Goal: Book appointment/travel/reservation

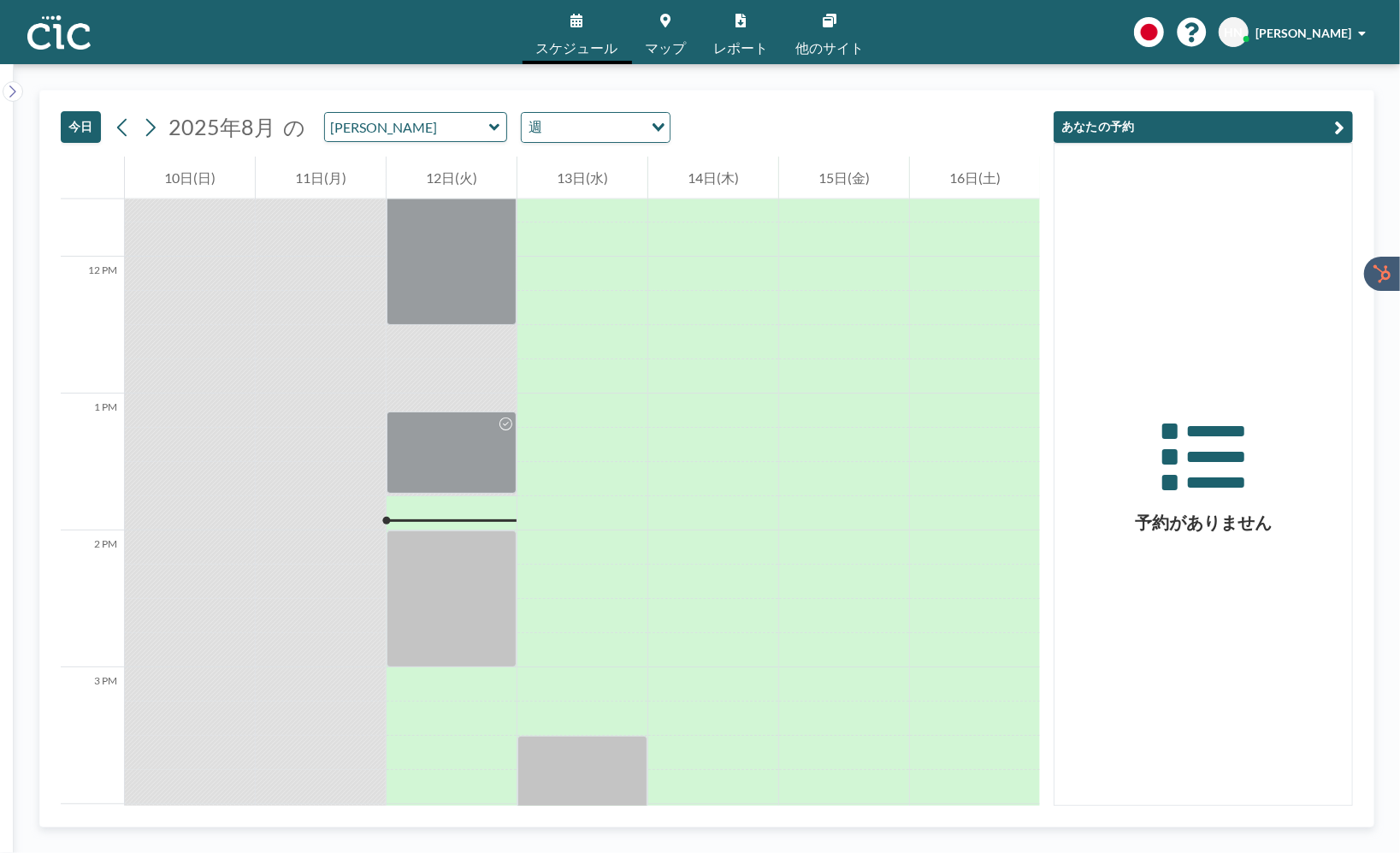
scroll to position [1848, 0]
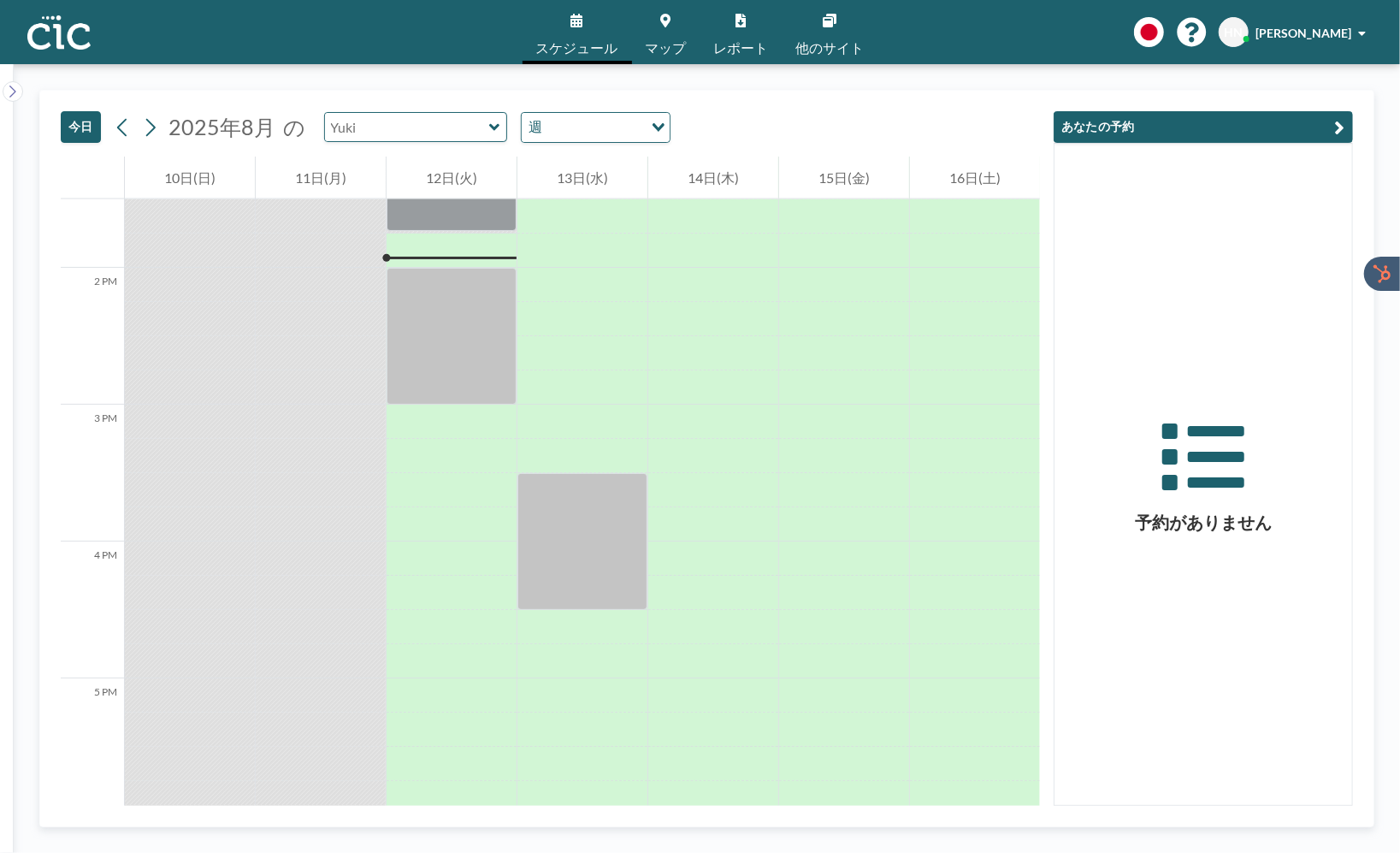
click at [458, 123] on input "text" at bounding box center [406, 127] width 164 height 28
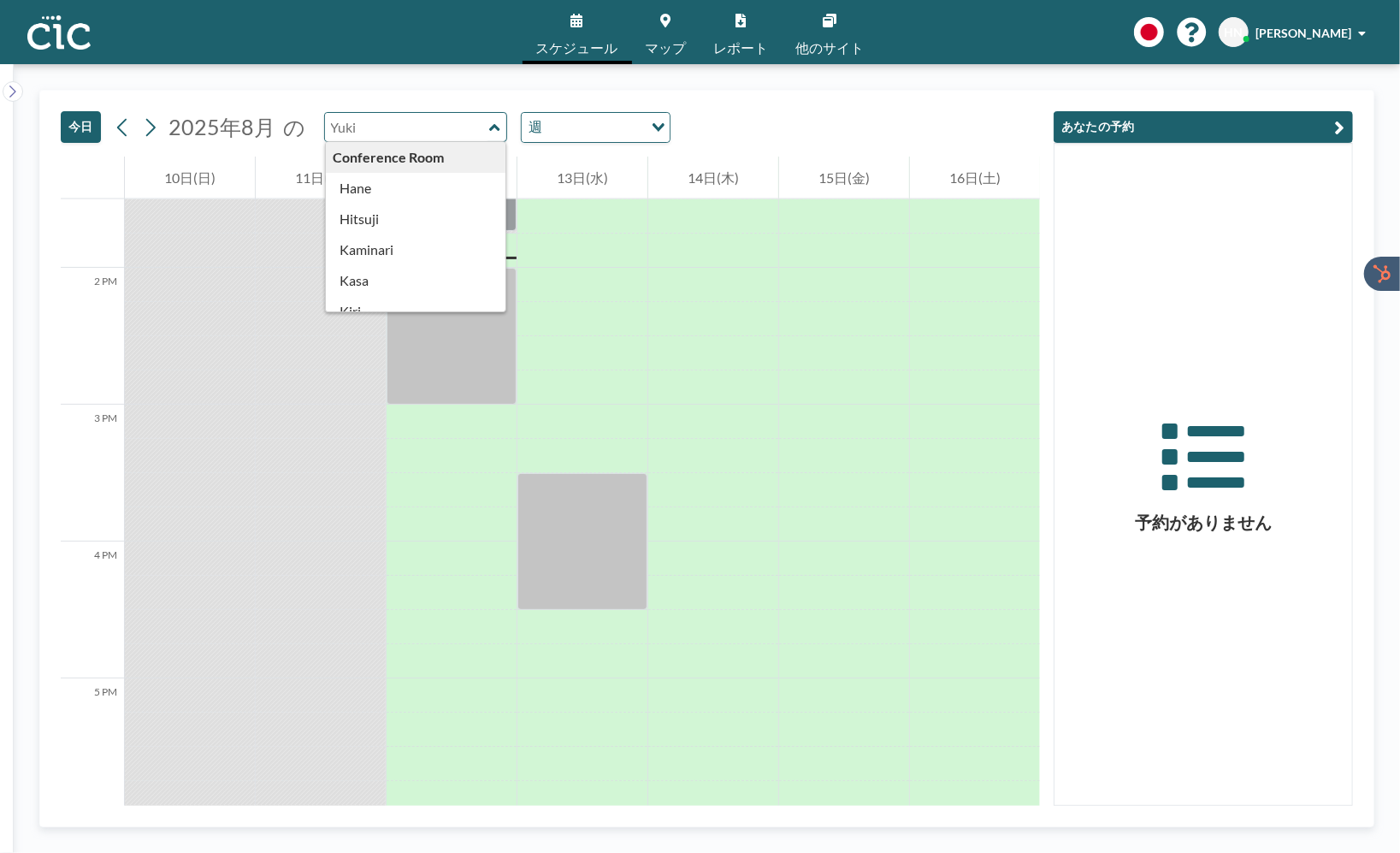
click at [418, 138] on input "text" at bounding box center [406, 127] width 164 height 28
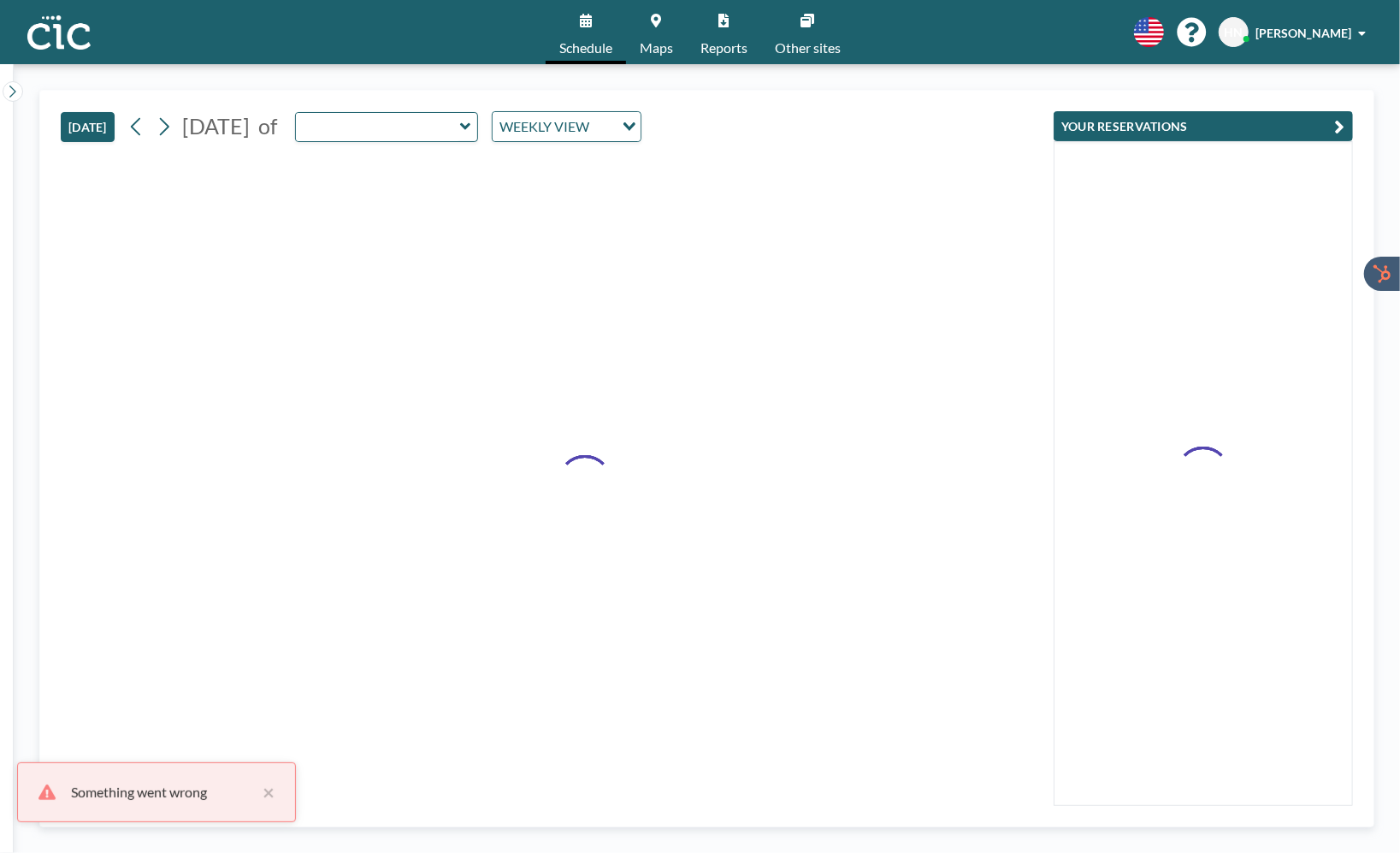
type input "[PERSON_NAME]"
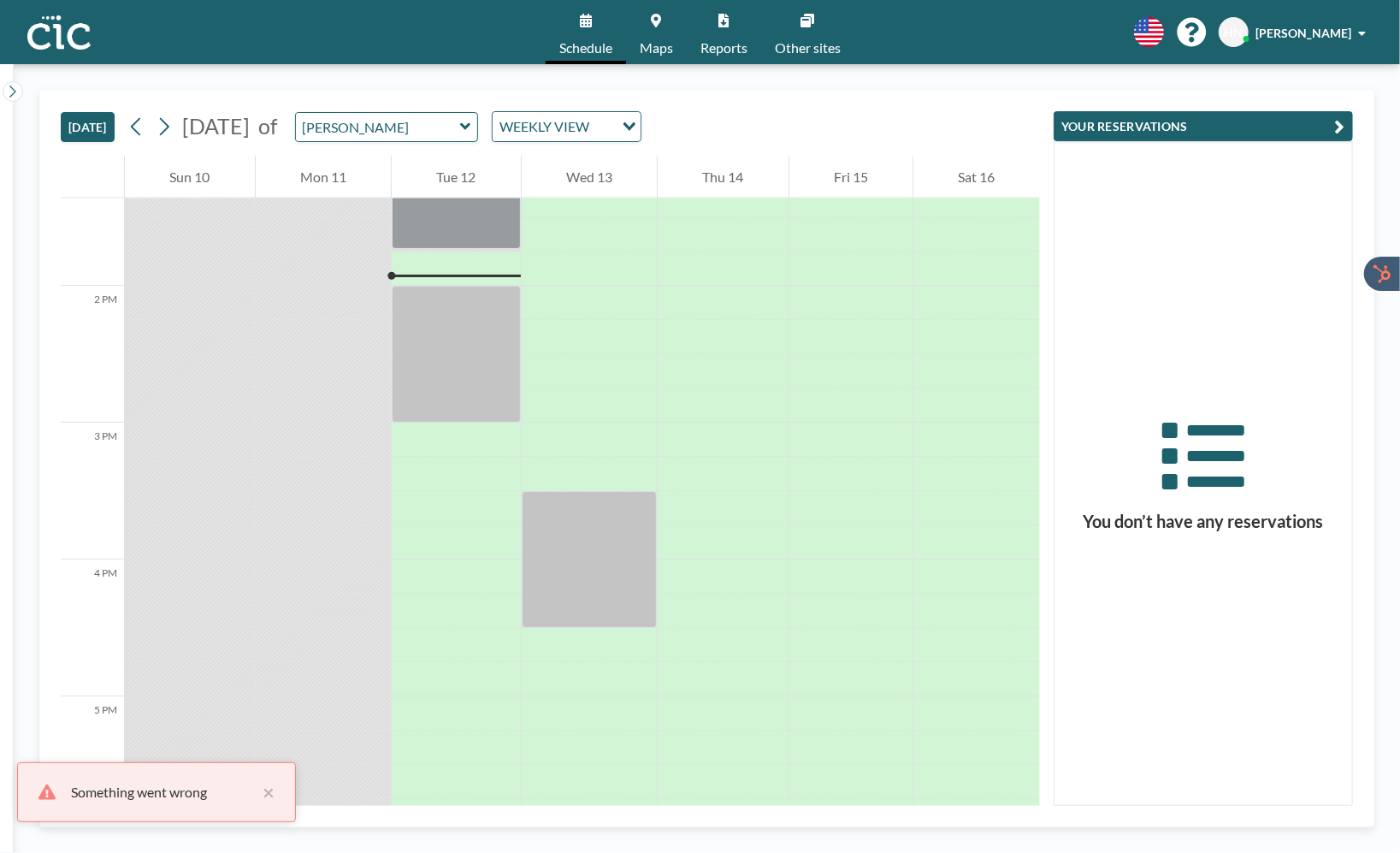
scroll to position [1848, 0]
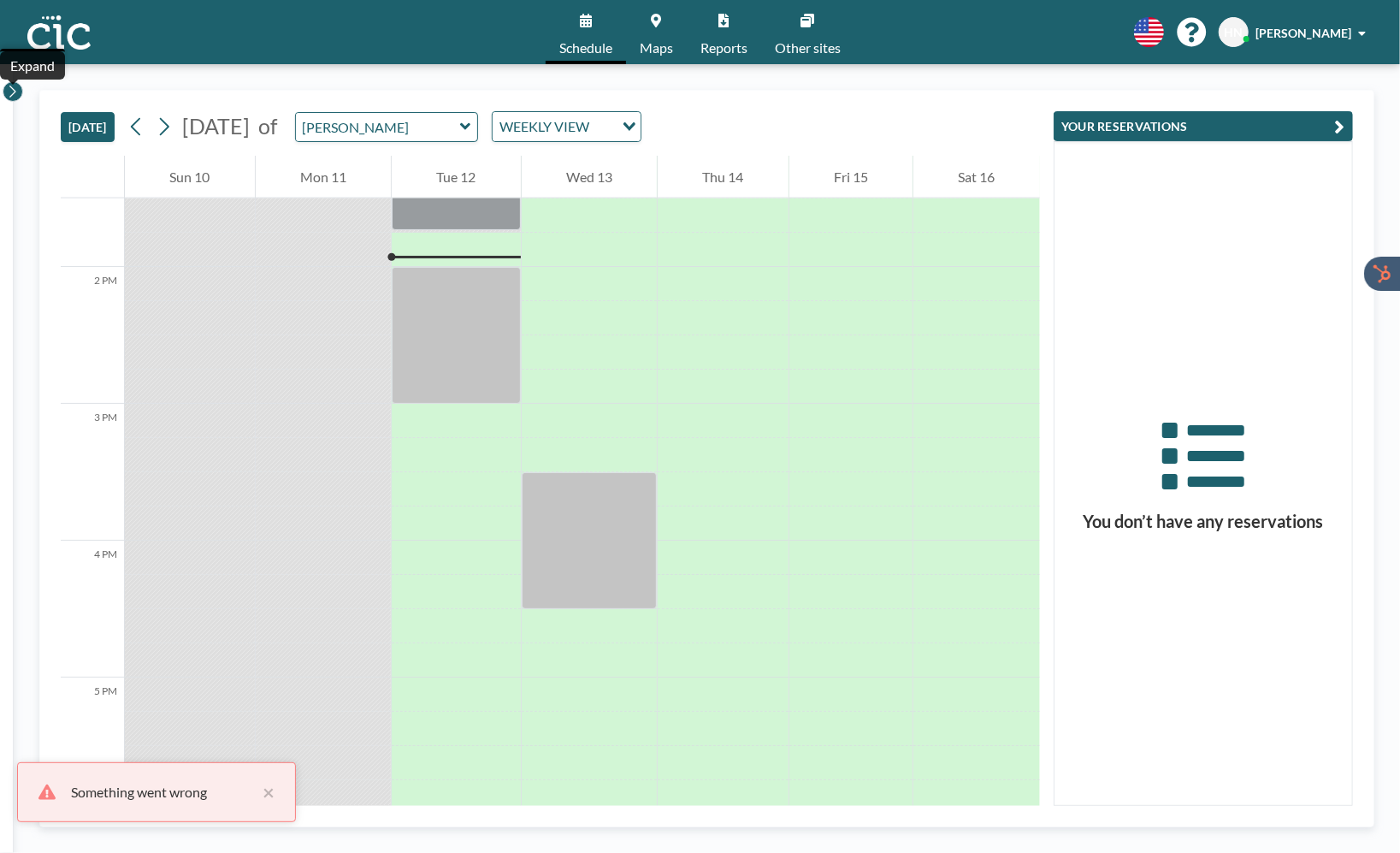
click at [14, 96] on icon at bounding box center [12, 92] width 11 height 17
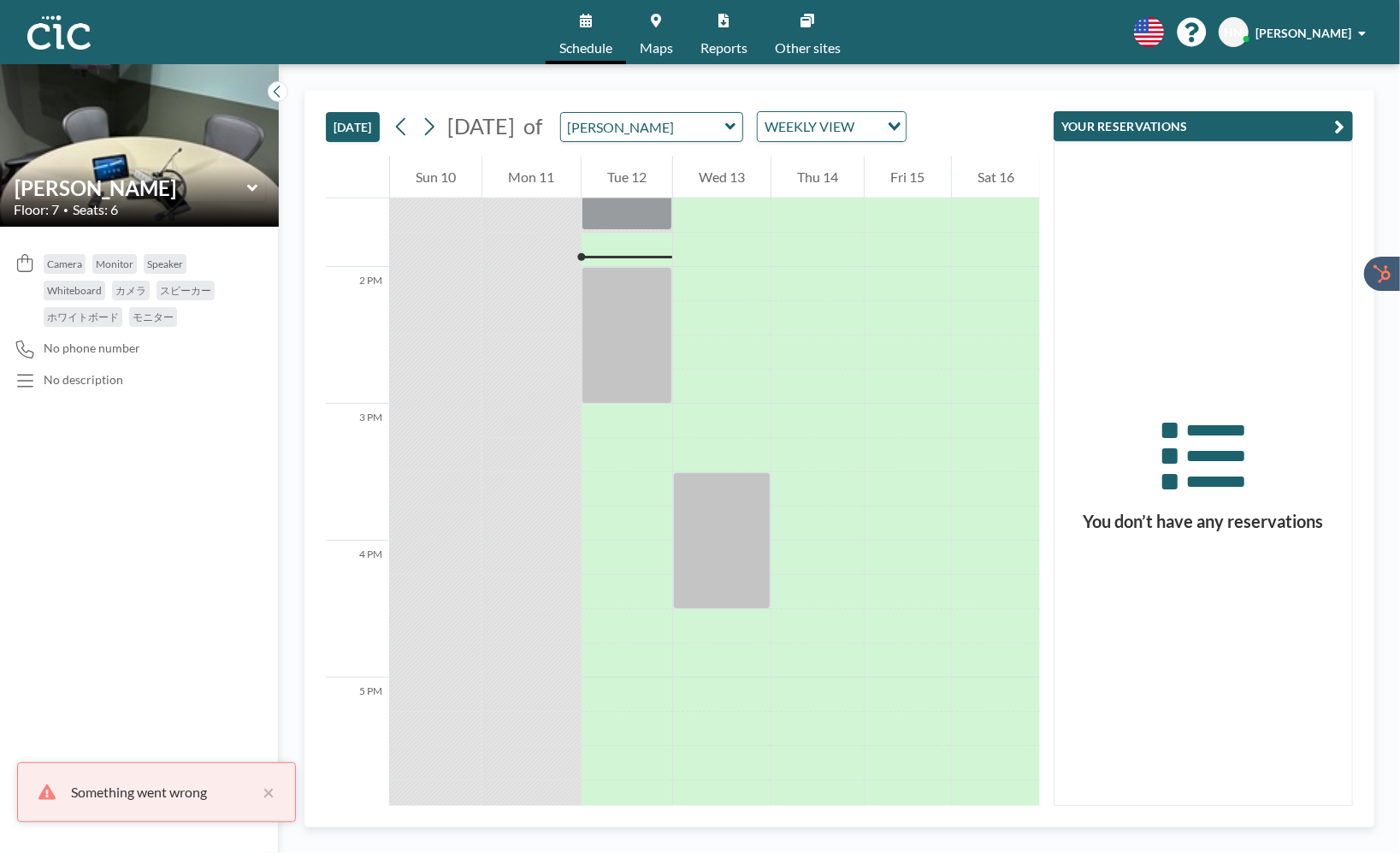
click at [251, 187] on icon at bounding box center [251, 187] width 10 height 7
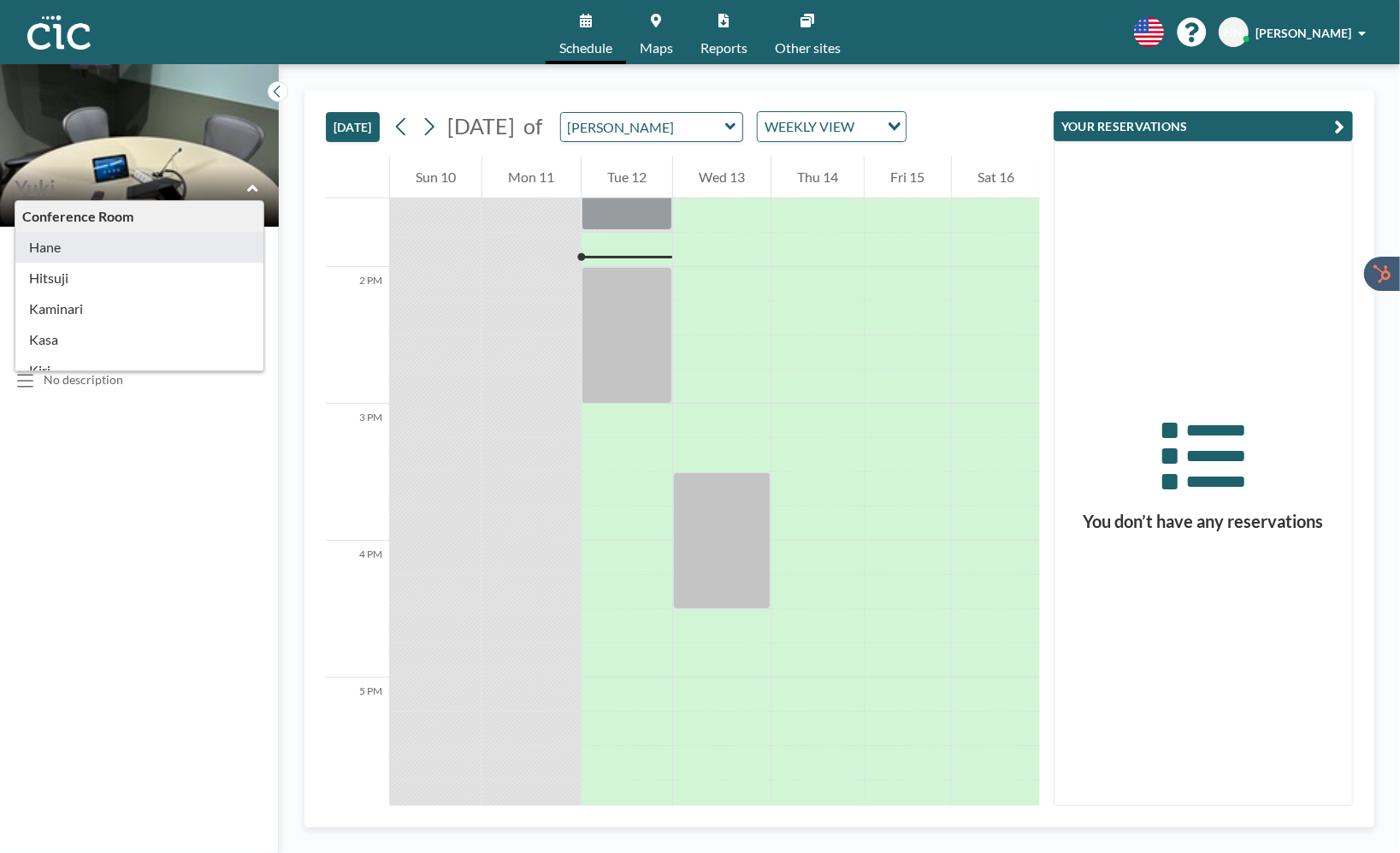
type input "Hane"
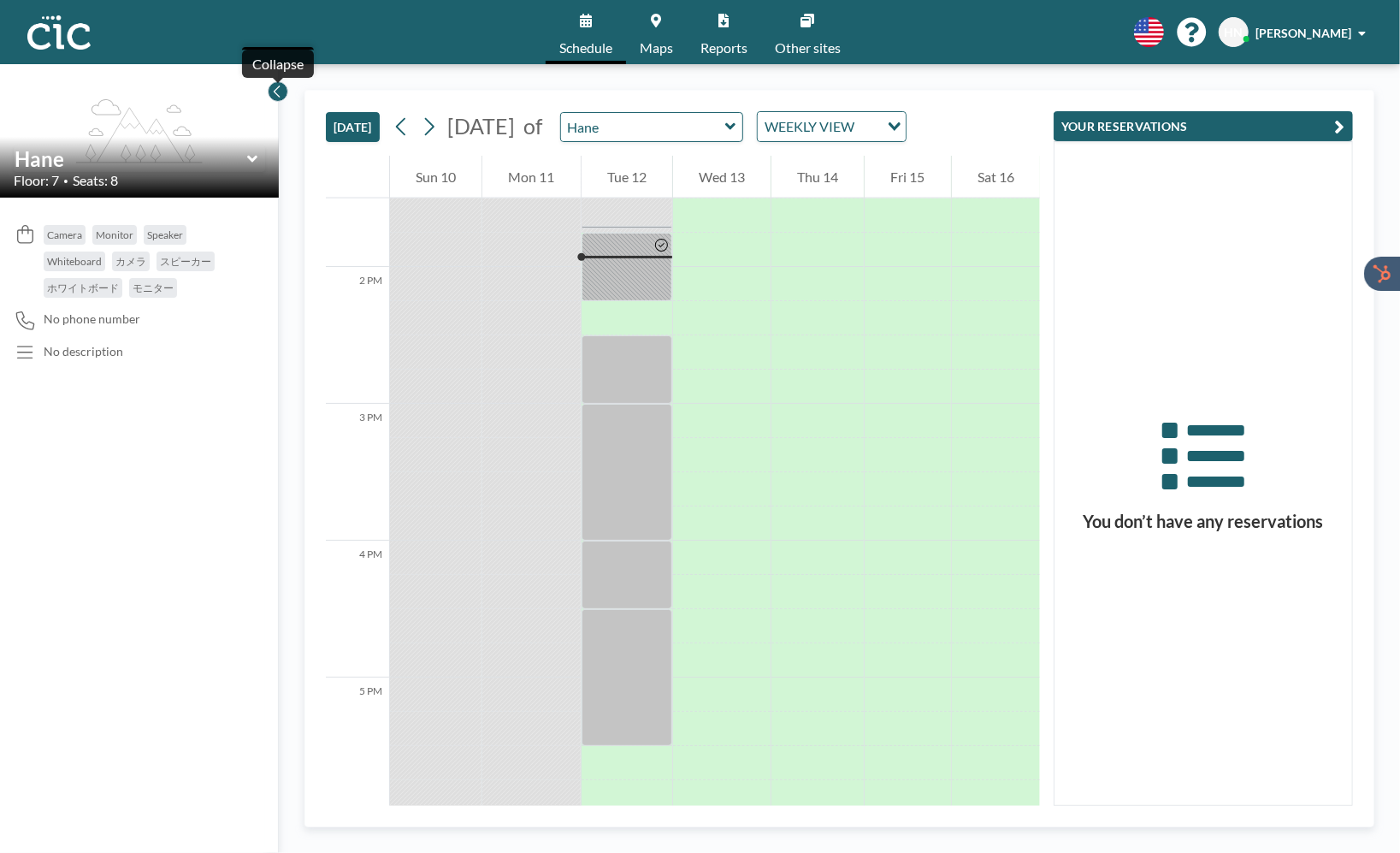
click at [278, 95] on icon at bounding box center [277, 91] width 6 height 12
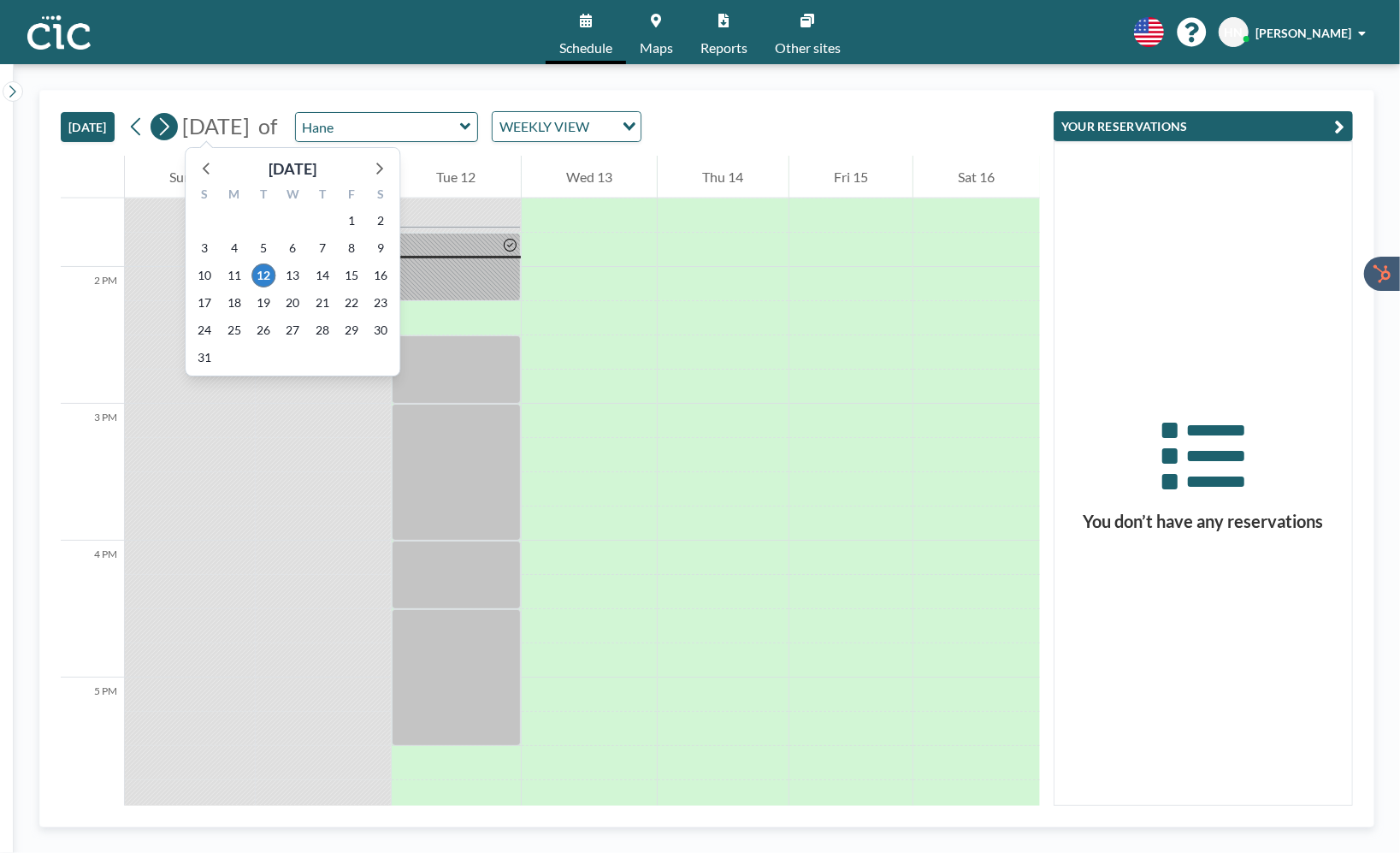
click at [171, 128] on icon at bounding box center [163, 126] width 16 height 26
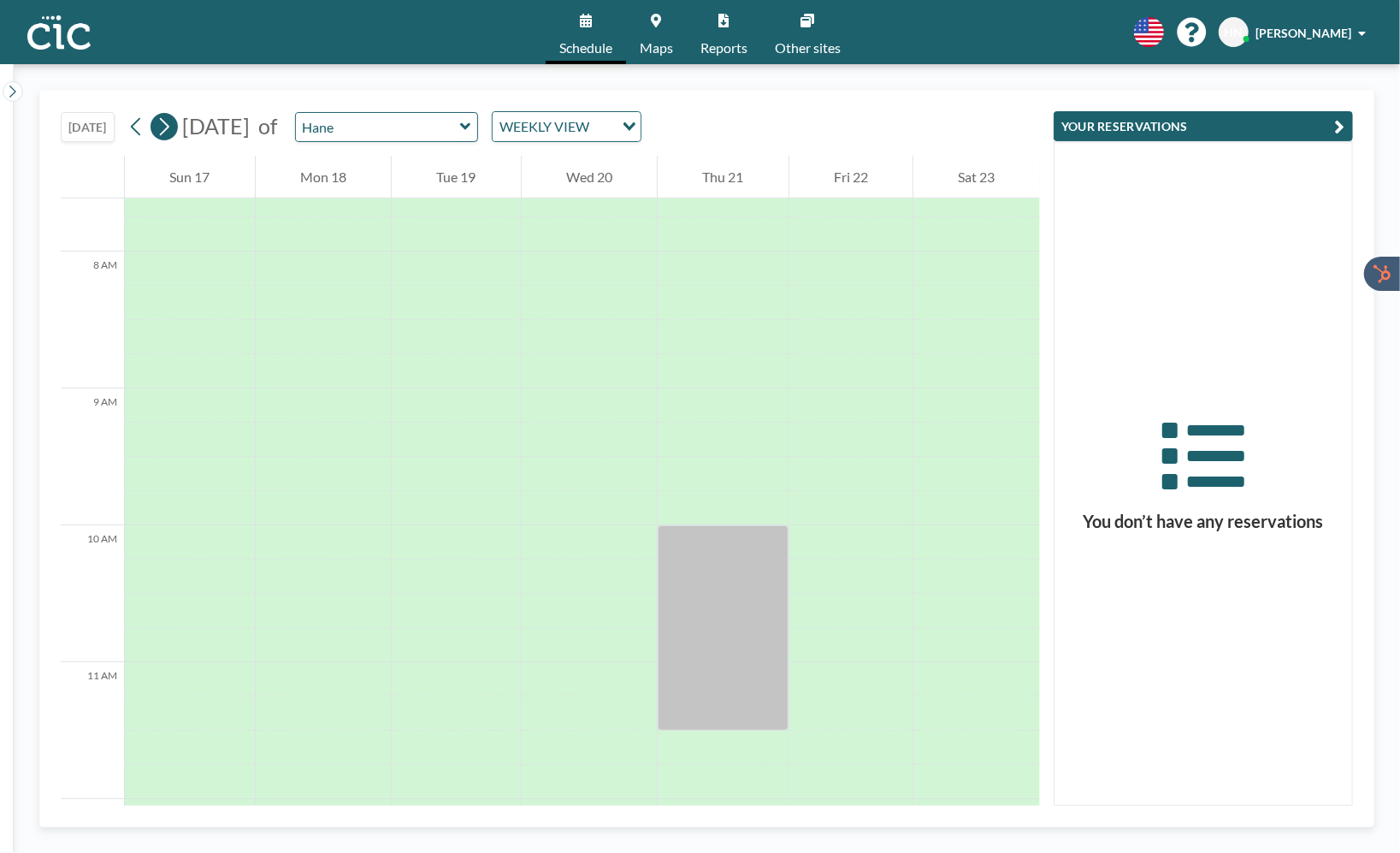
scroll to position [1062, 0]
click at [107, 136] on button "[DATE]" at bounding box center [87, 127] width 54 height 30
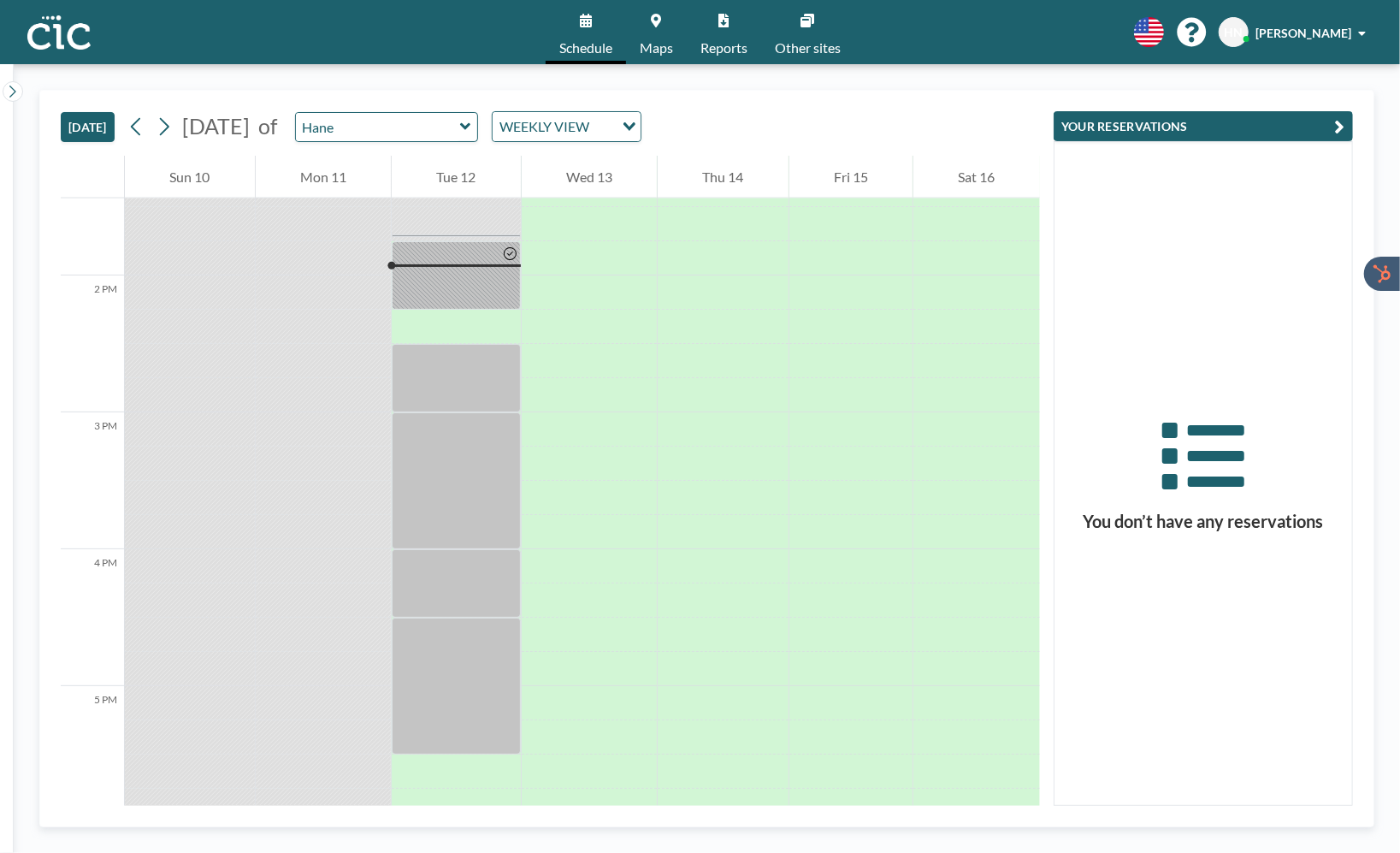
scroll to position [1848, 0]
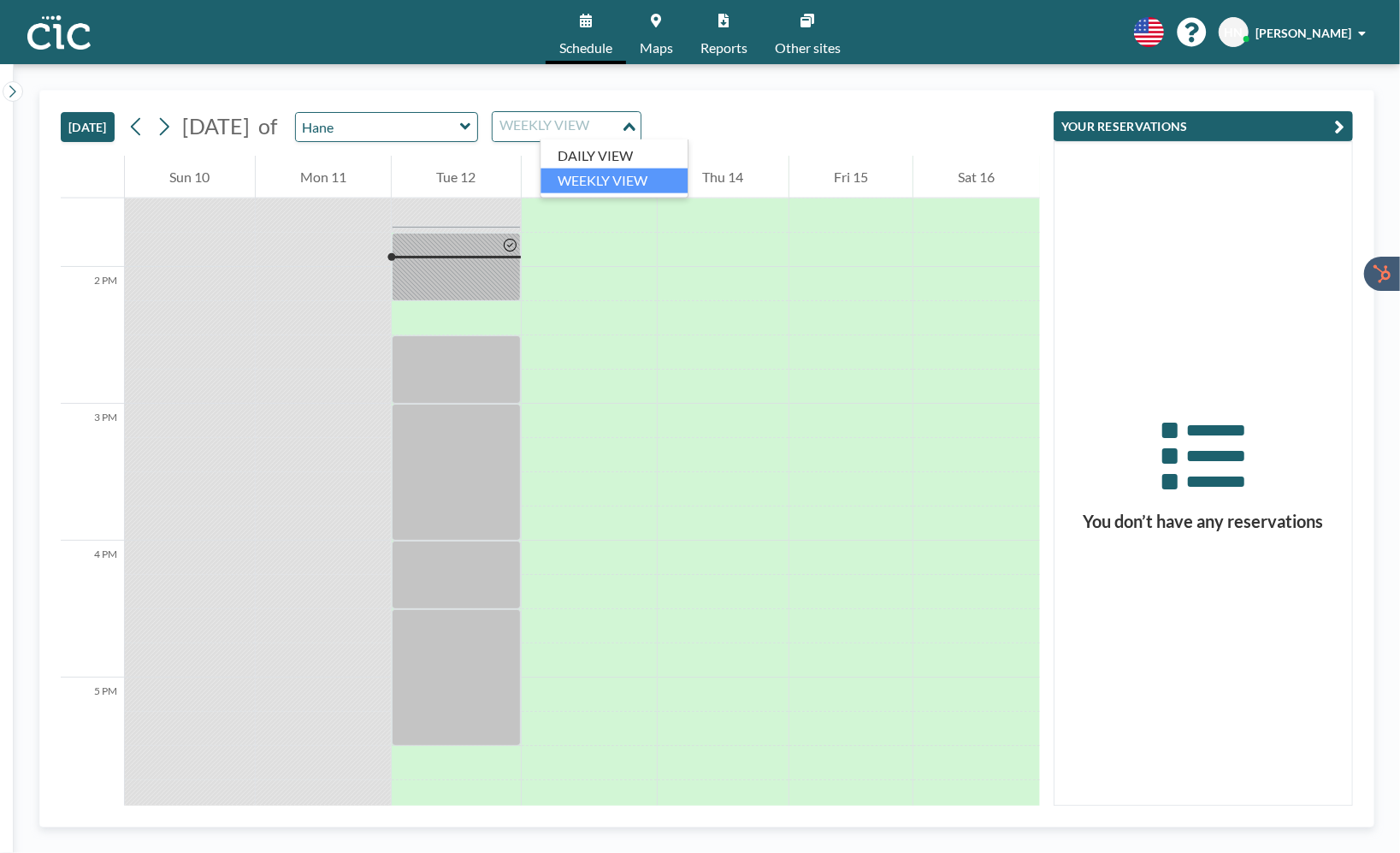
click at [587, 121] on div "WEEKLY VIEW" at bounding box center [556, 124] width 128 height 26
click at [597, 153] on li "DAILY VIEW" at bounding box center [614, 156] width 147 height 25
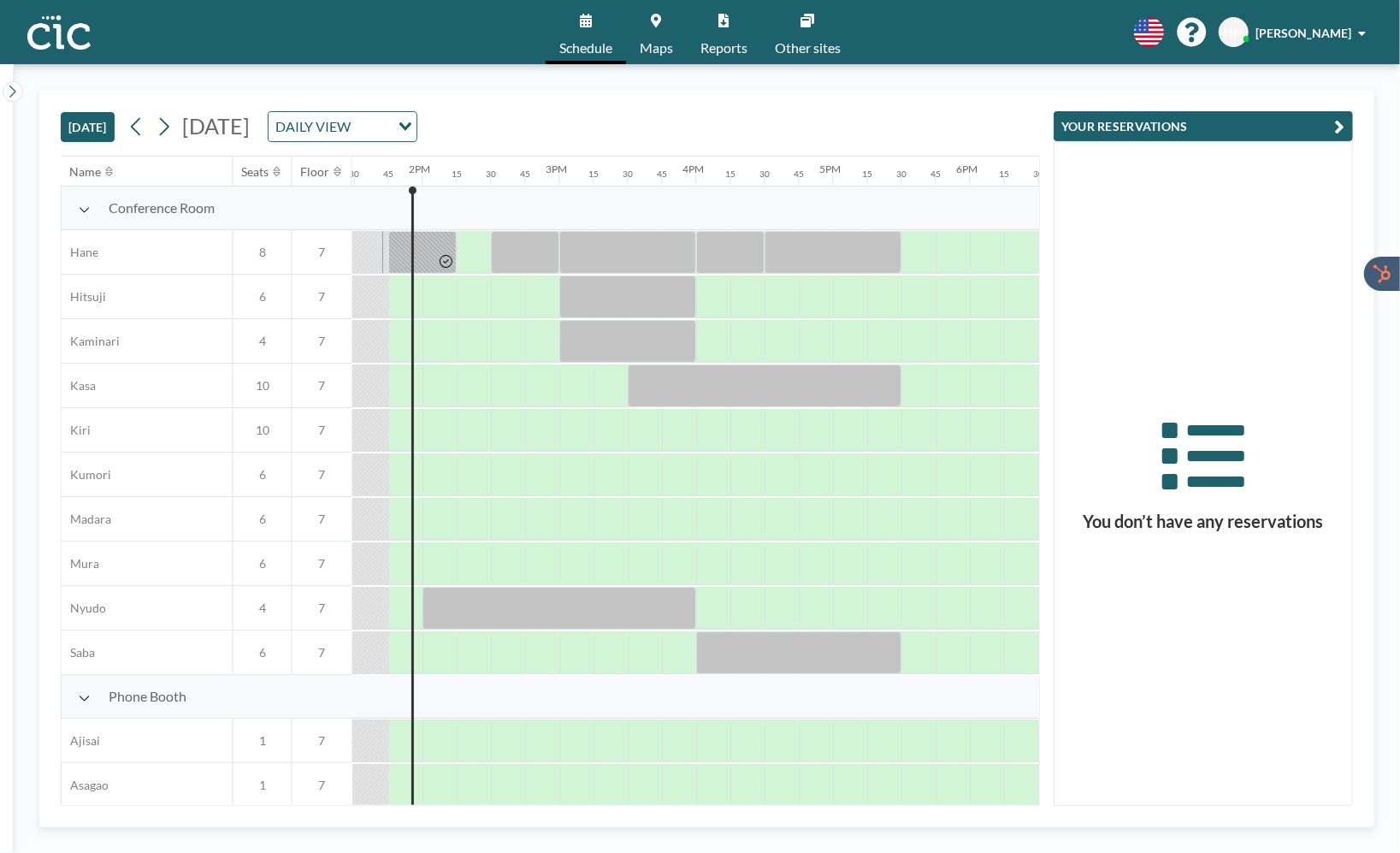
scroll to position [0, 1847]
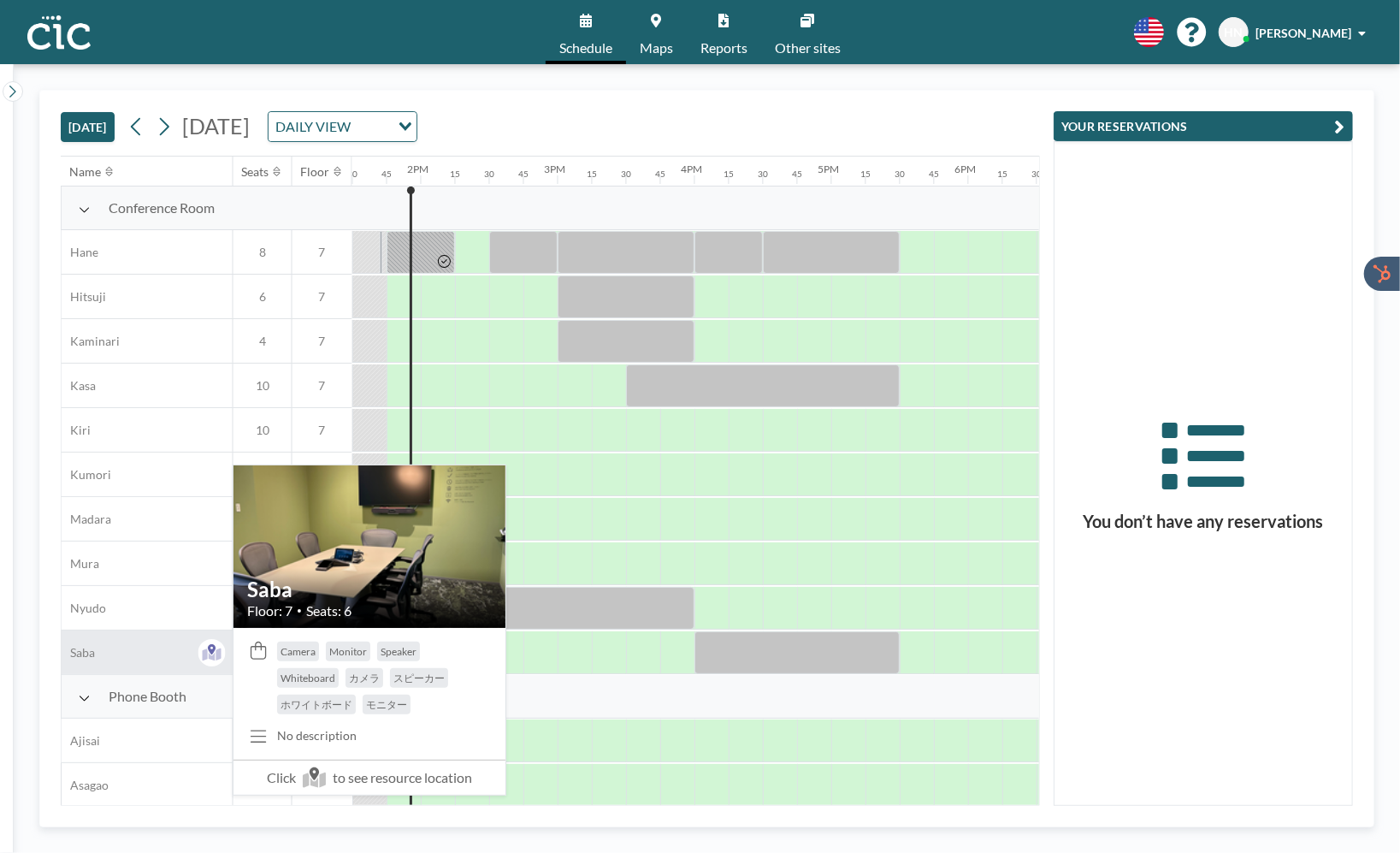
click at [171, 647] on div "Saba" at bounding box center [147, 652] width 171 height 44
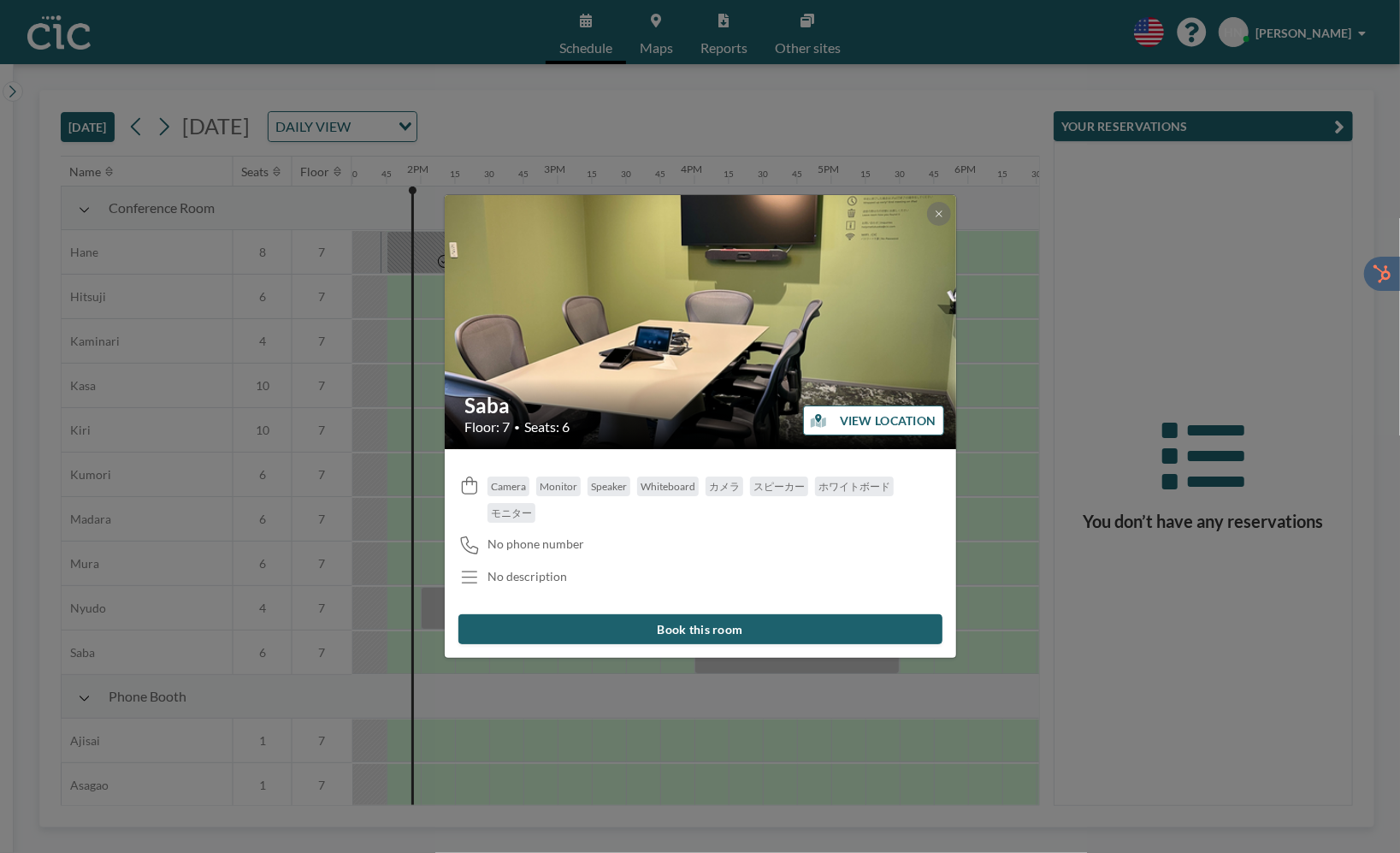
click at [830, 419] on button "VIEW LOCATION" at bounding box center [873, 421] width 141 height 30
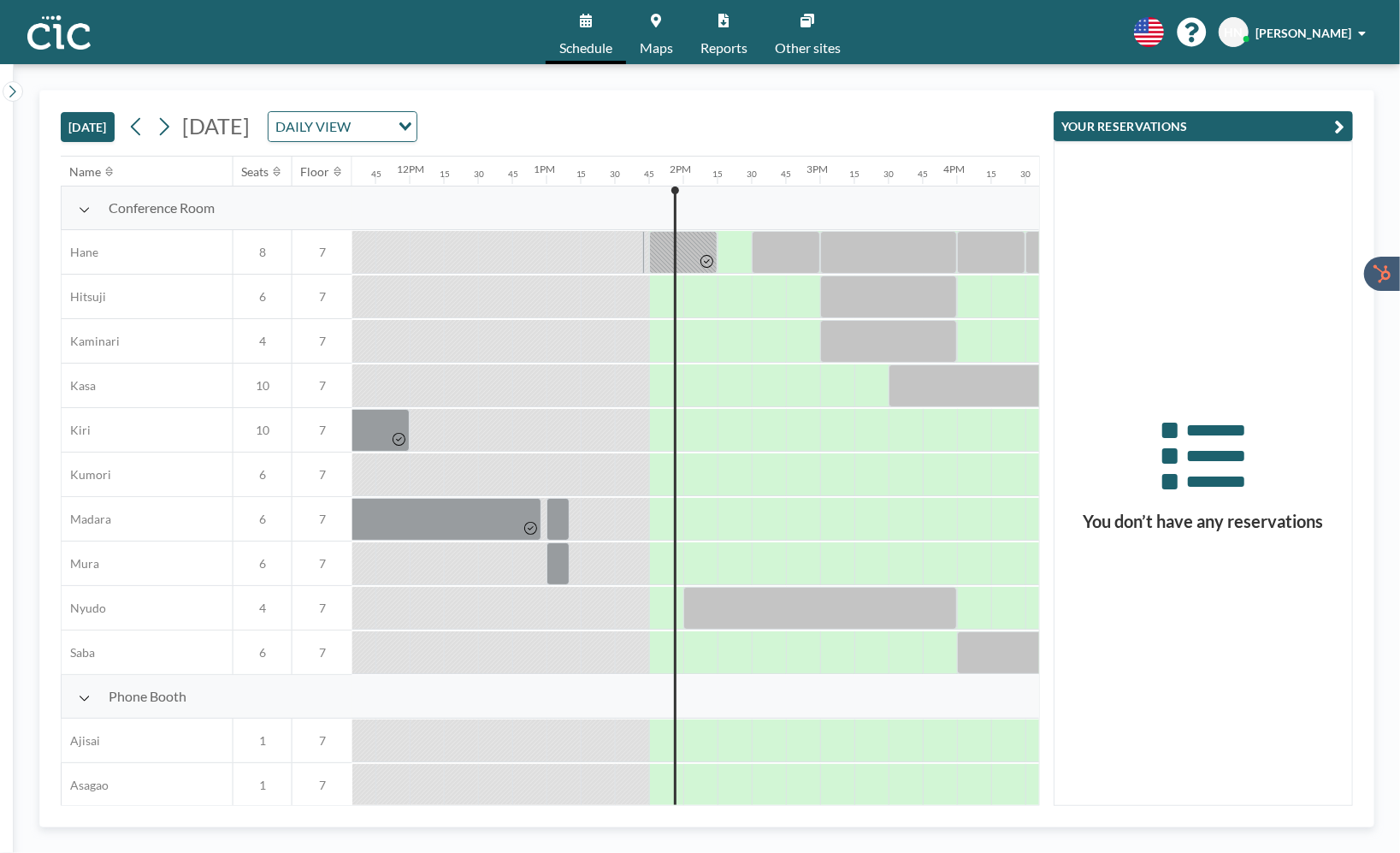
scroll to position [0, 1847]
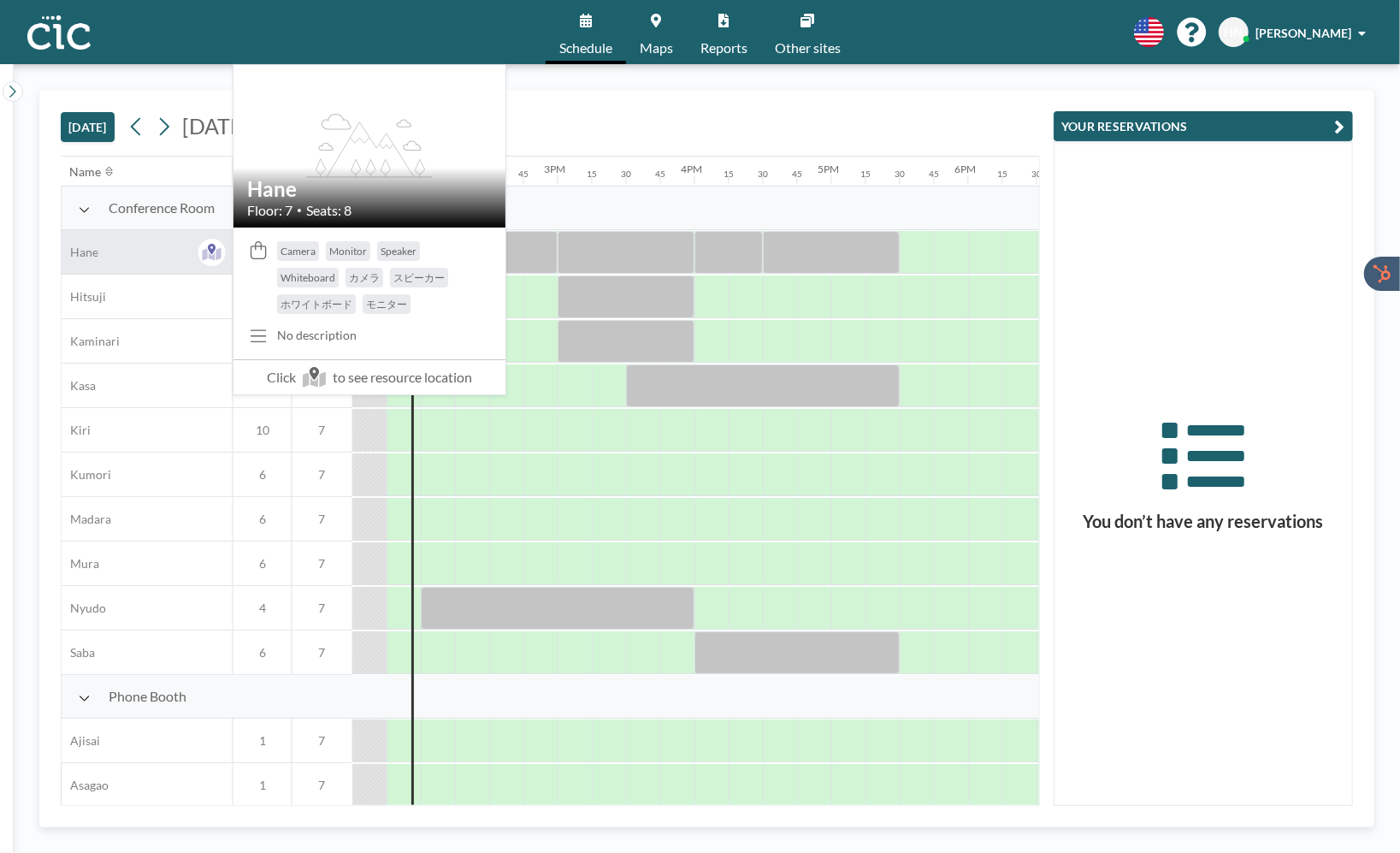
click at [156, 258] on div "Hane" at bounding box center [147, 252] width 171 height 44
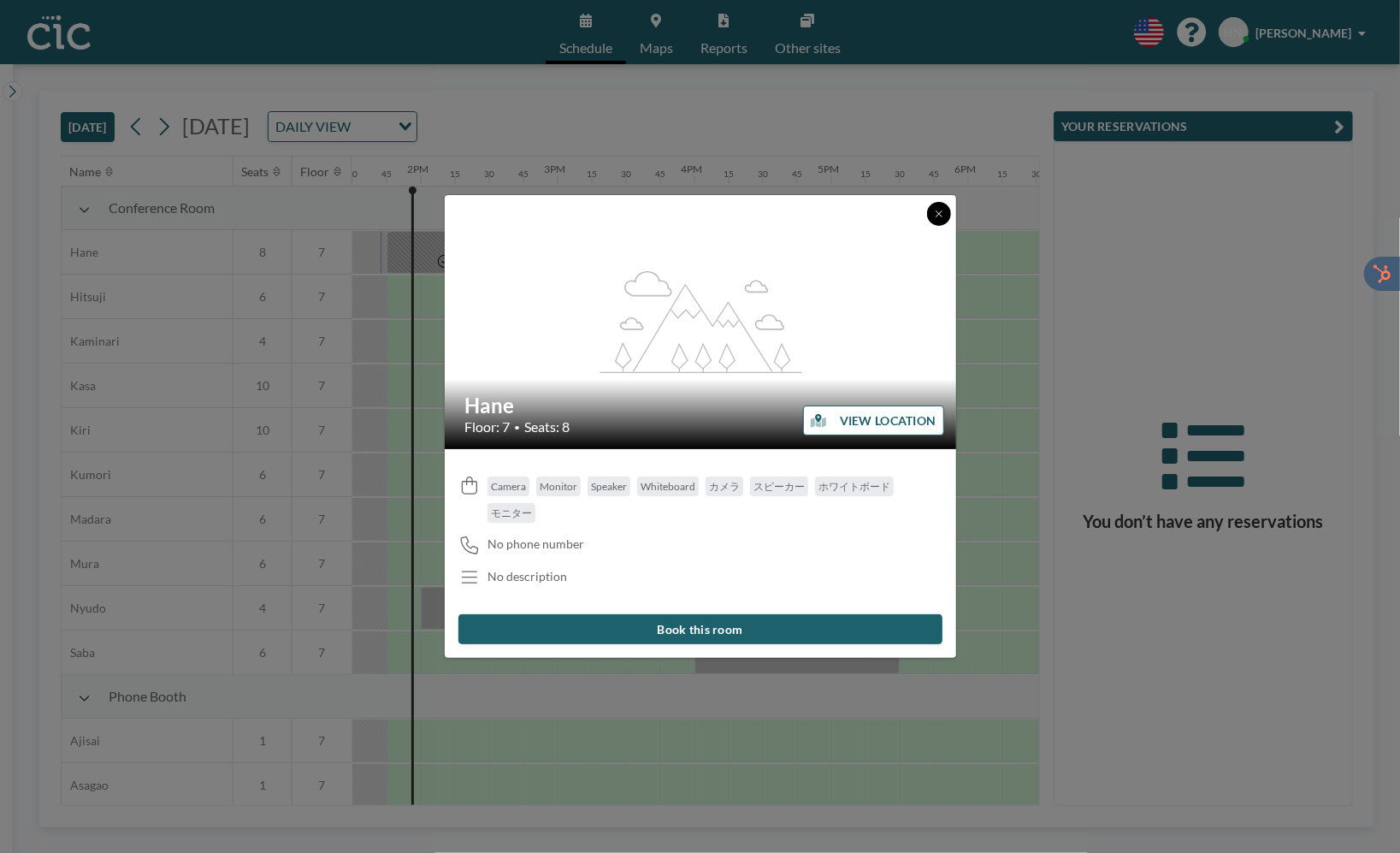
click at [940, 214] on icon at bounding box center [939, 213] width 10 height 10
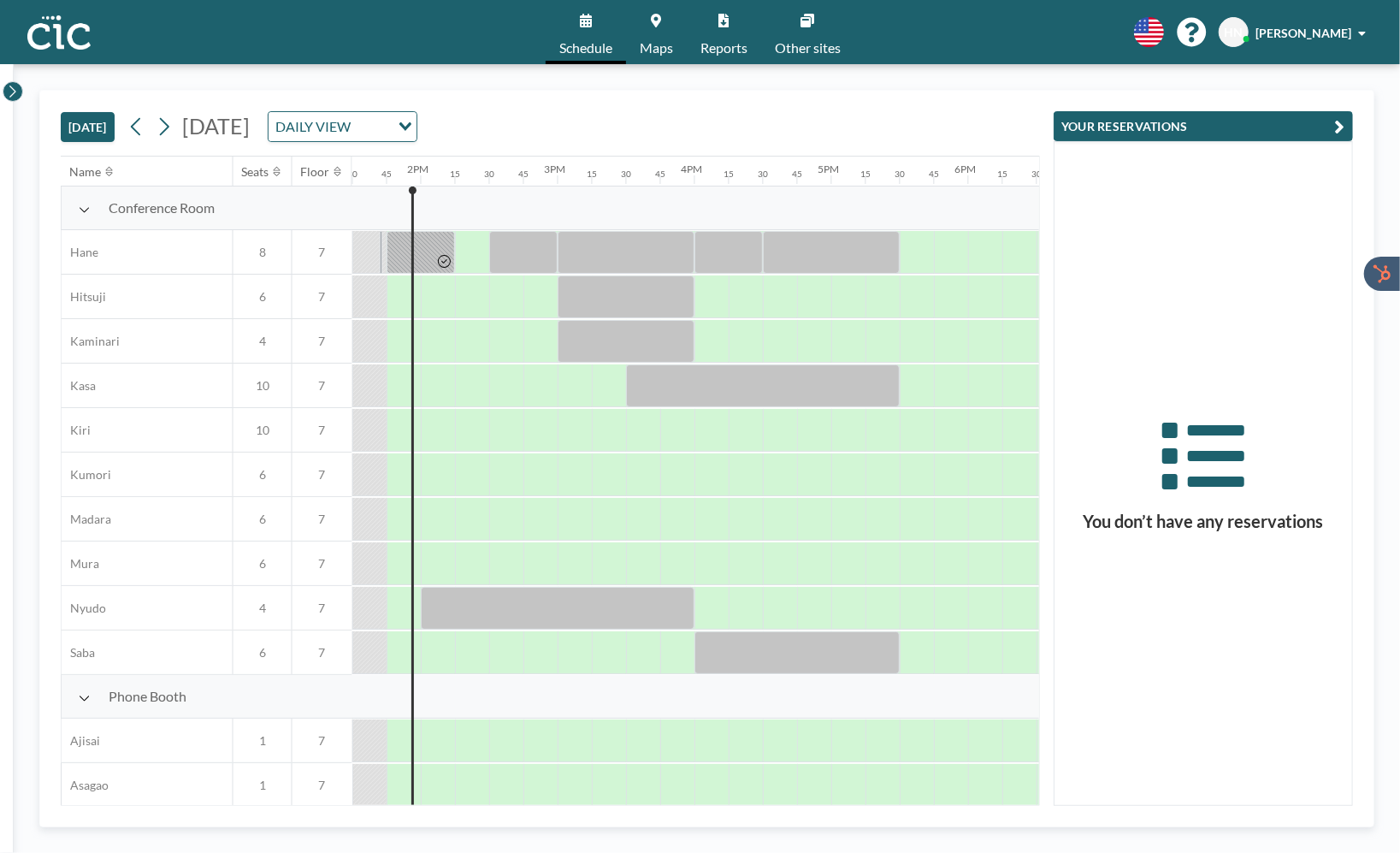
click at [17, 94] on icon at bounding box center [12, 92] width 11 height 17
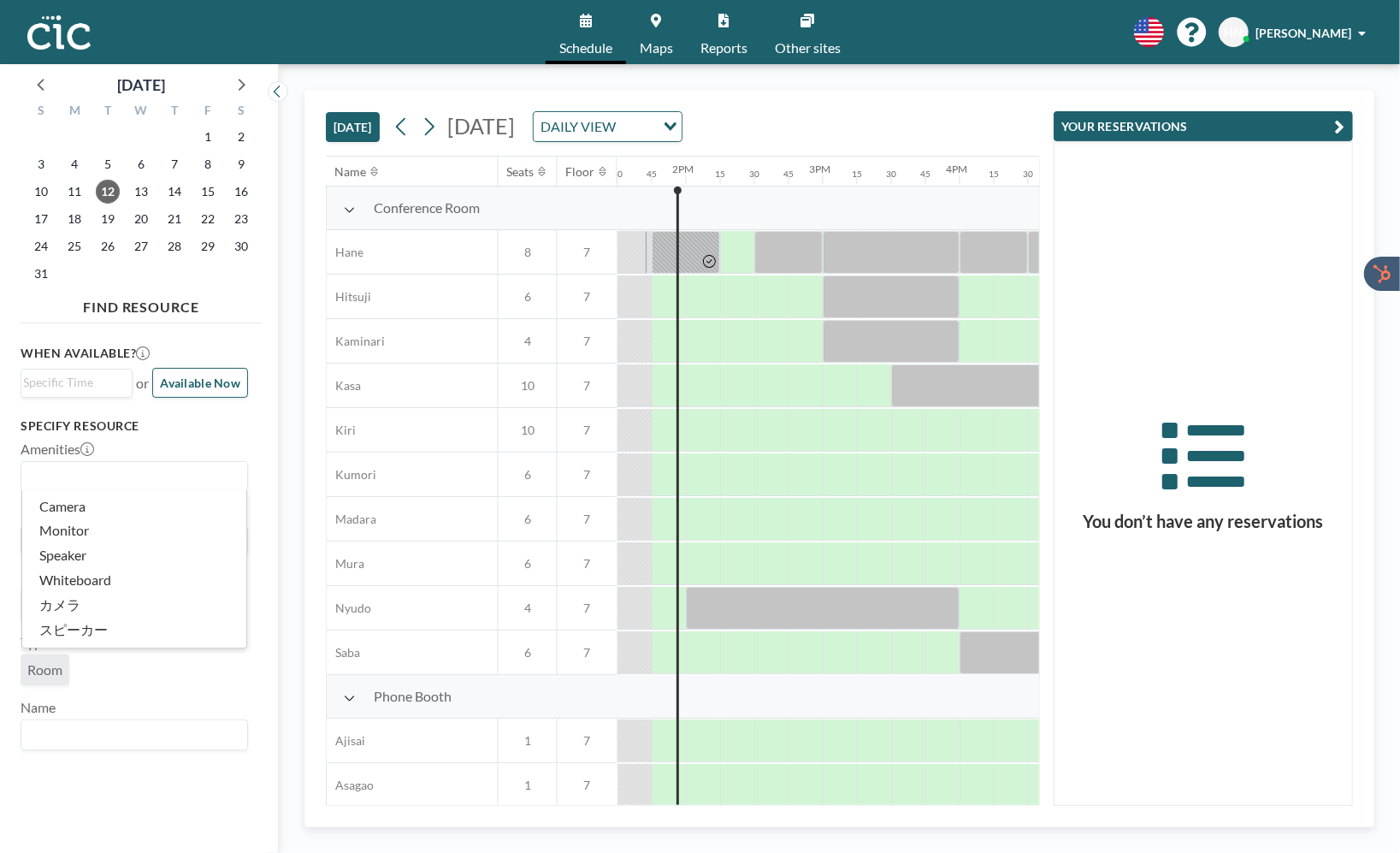
click at [108, 479] on input "Search for option" at bounding box center [130, 476] width 215 height 22
click at [87, 379] on input "Search for option" at bounding box center [72, 384] width 99 height 21
type input "U"
click at [196, 428] on h3 "Specify resource" at bounding box center [135, 426] width 227 height 15
click at [195, 392] on button "Available Now" at bounding box center [200, 383] width 96 height 30
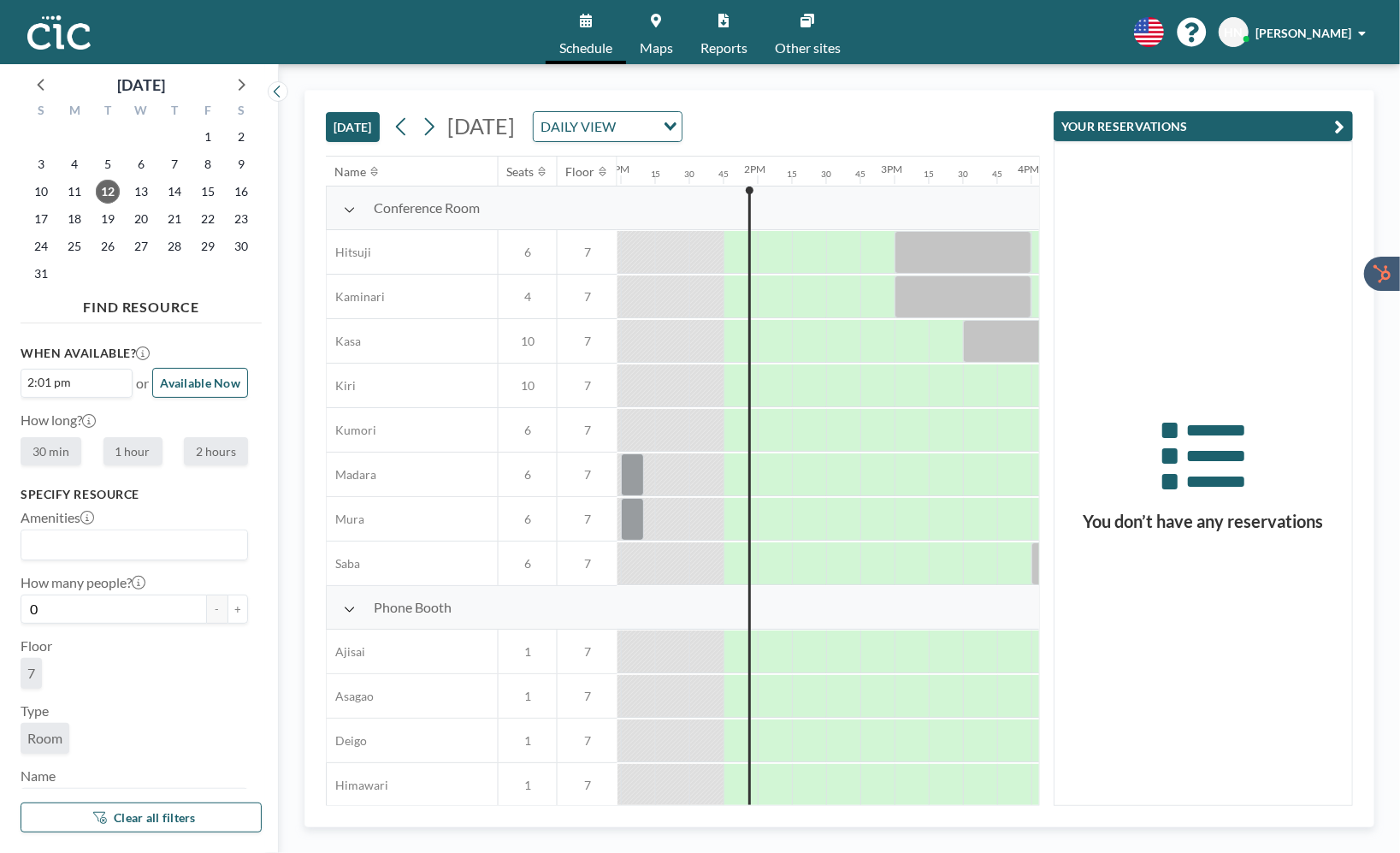
scroll to position [0, 1881]
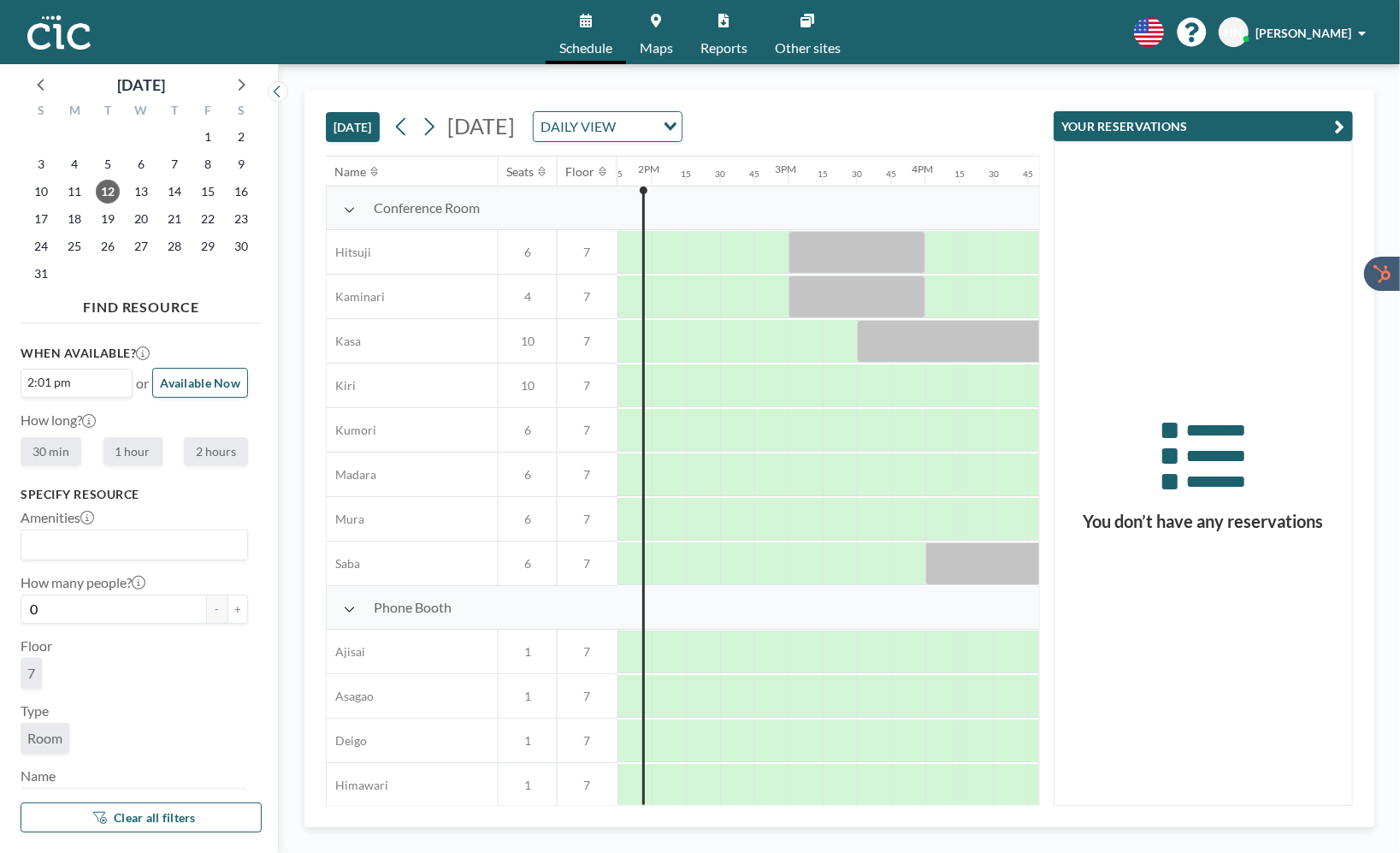
click at [350, 612] on icon at bounding box center [350, 609] width 12 height 13
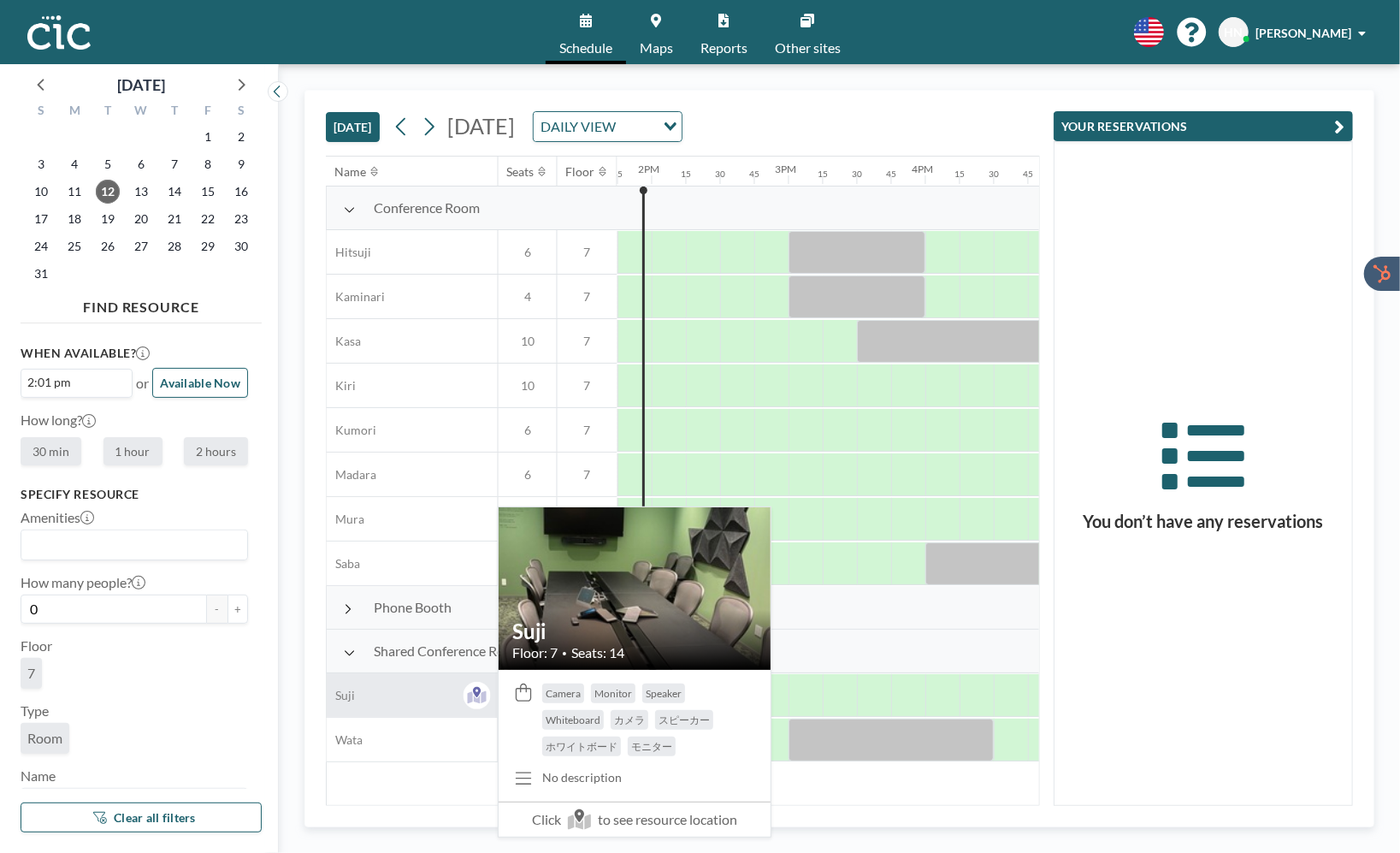
click at [353, 692] on span "Suji" at bounding box center [341, 696] width 28 height 15
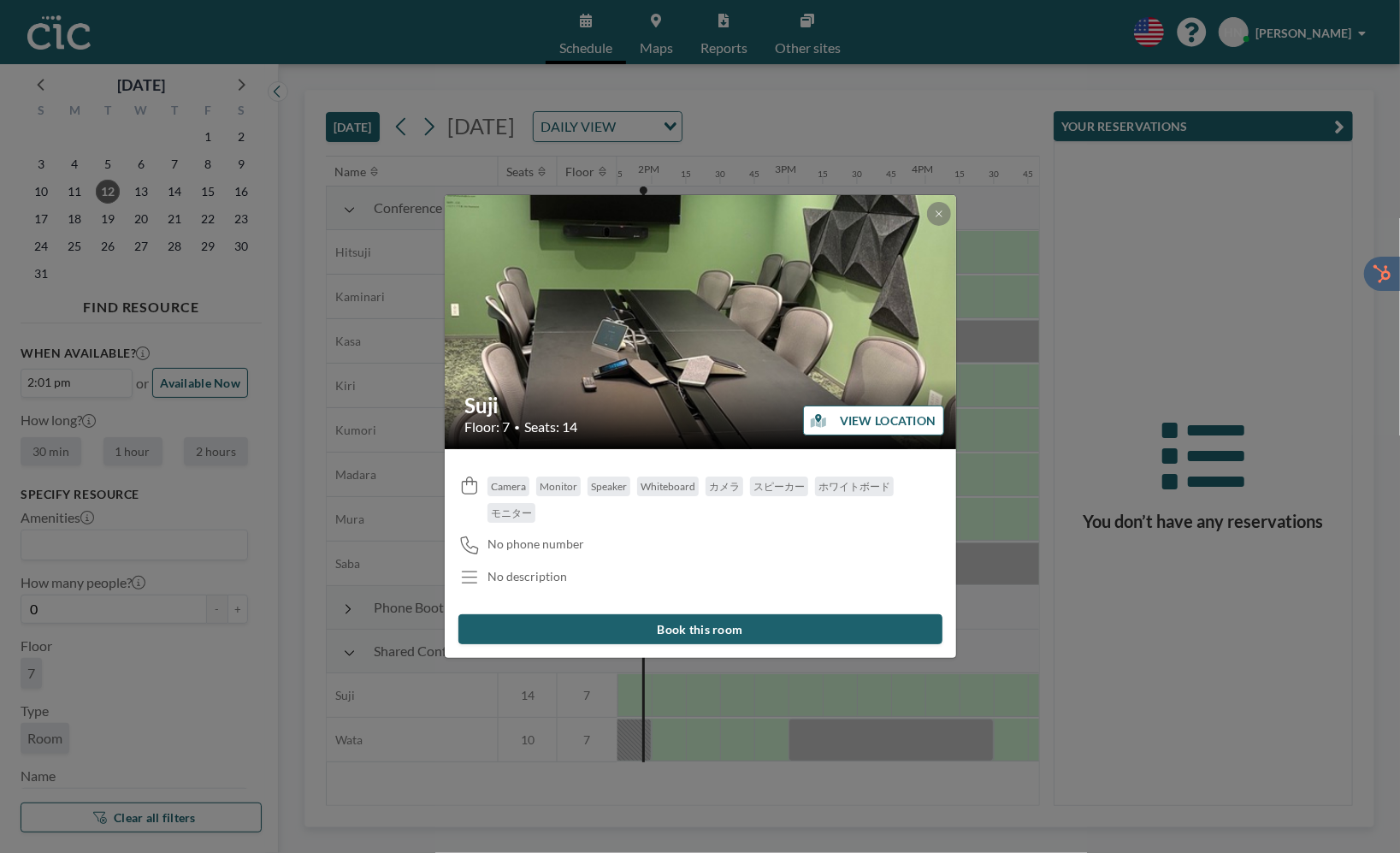
click at [819, 431] on button "VIEW LOCATION" at bounding box center [873, 421] width 141 height 30
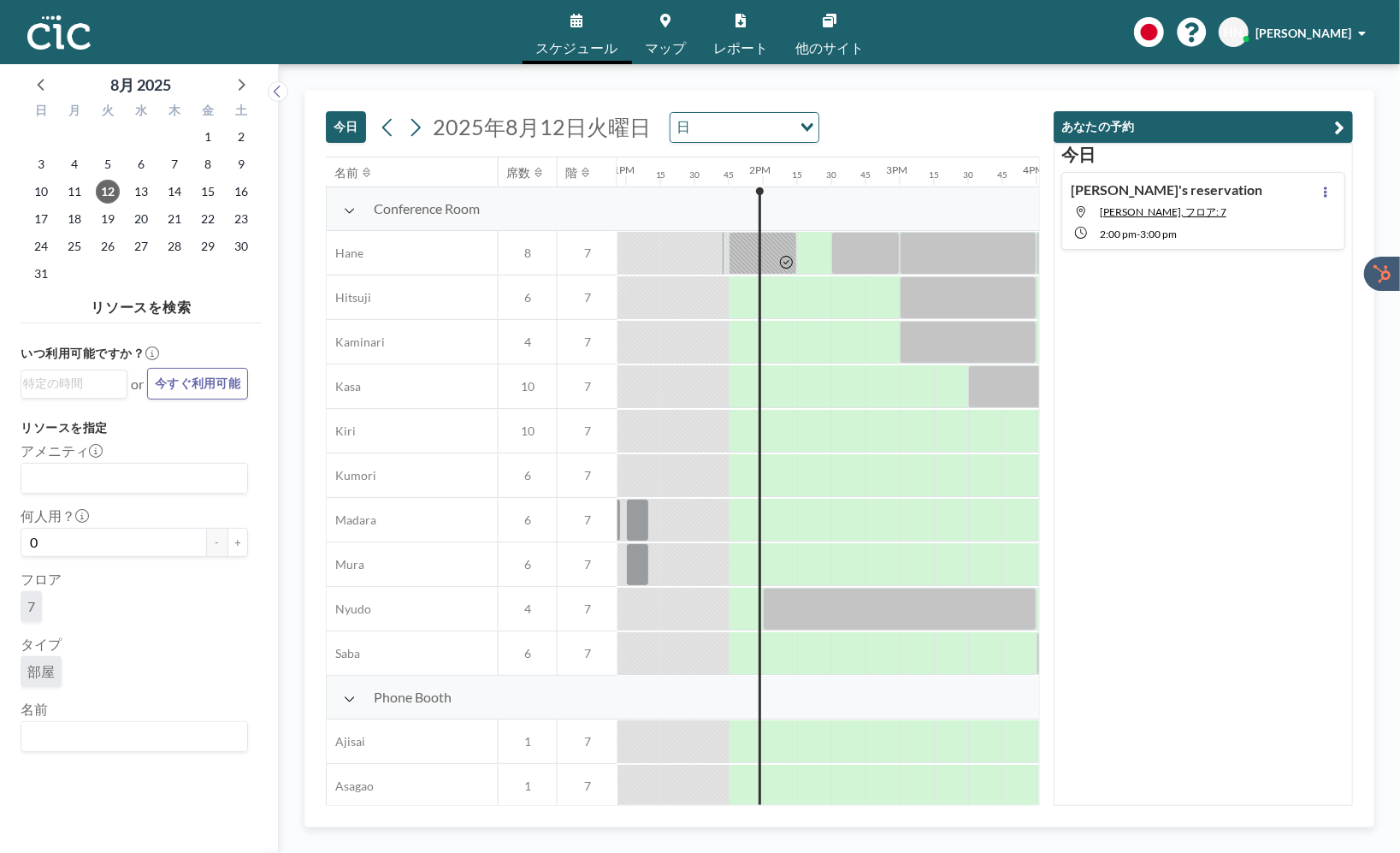
scroll to position [0, 1847]
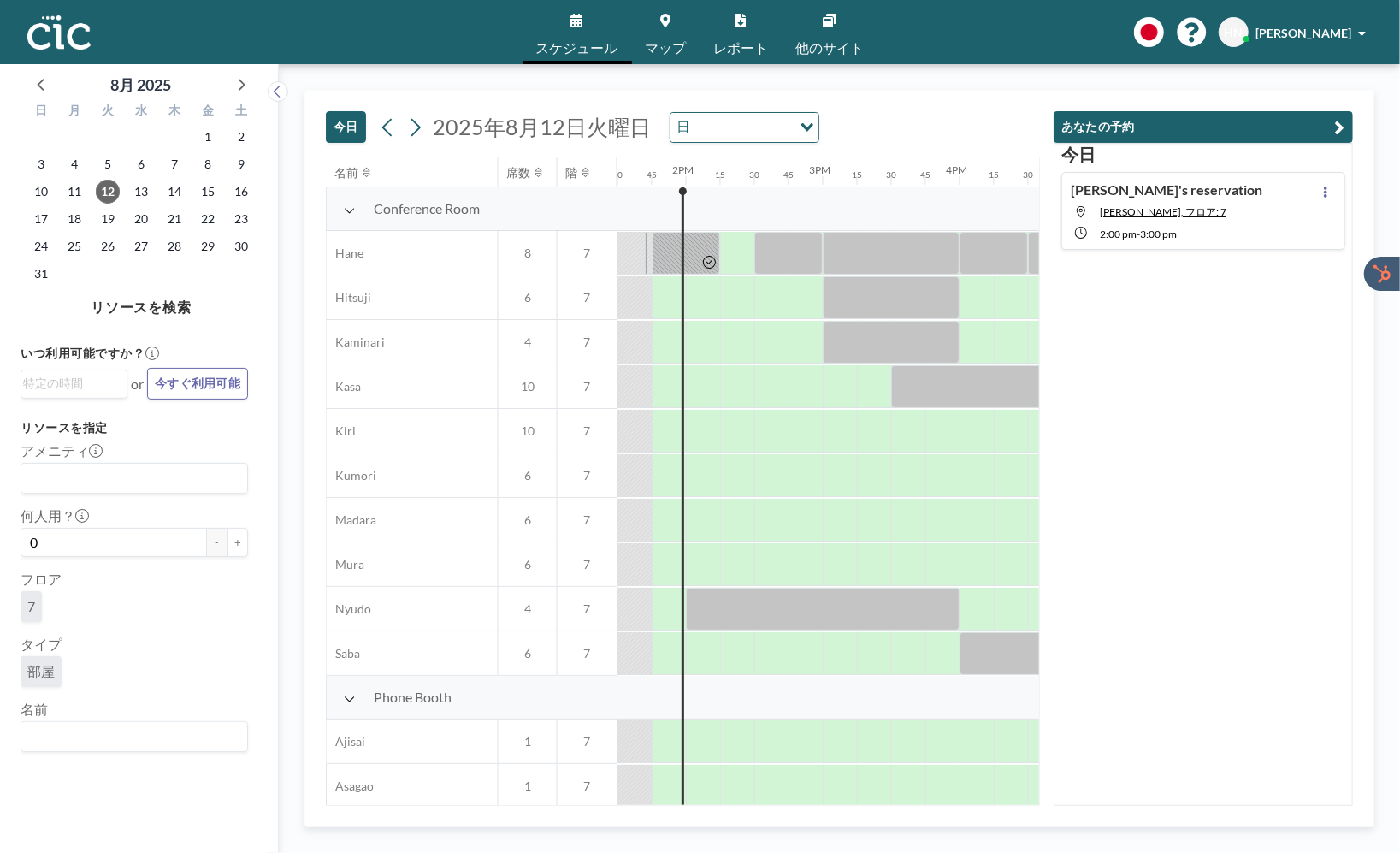
click at [346, 698] on icon at bounding box center [350, 699] width 9 height 5
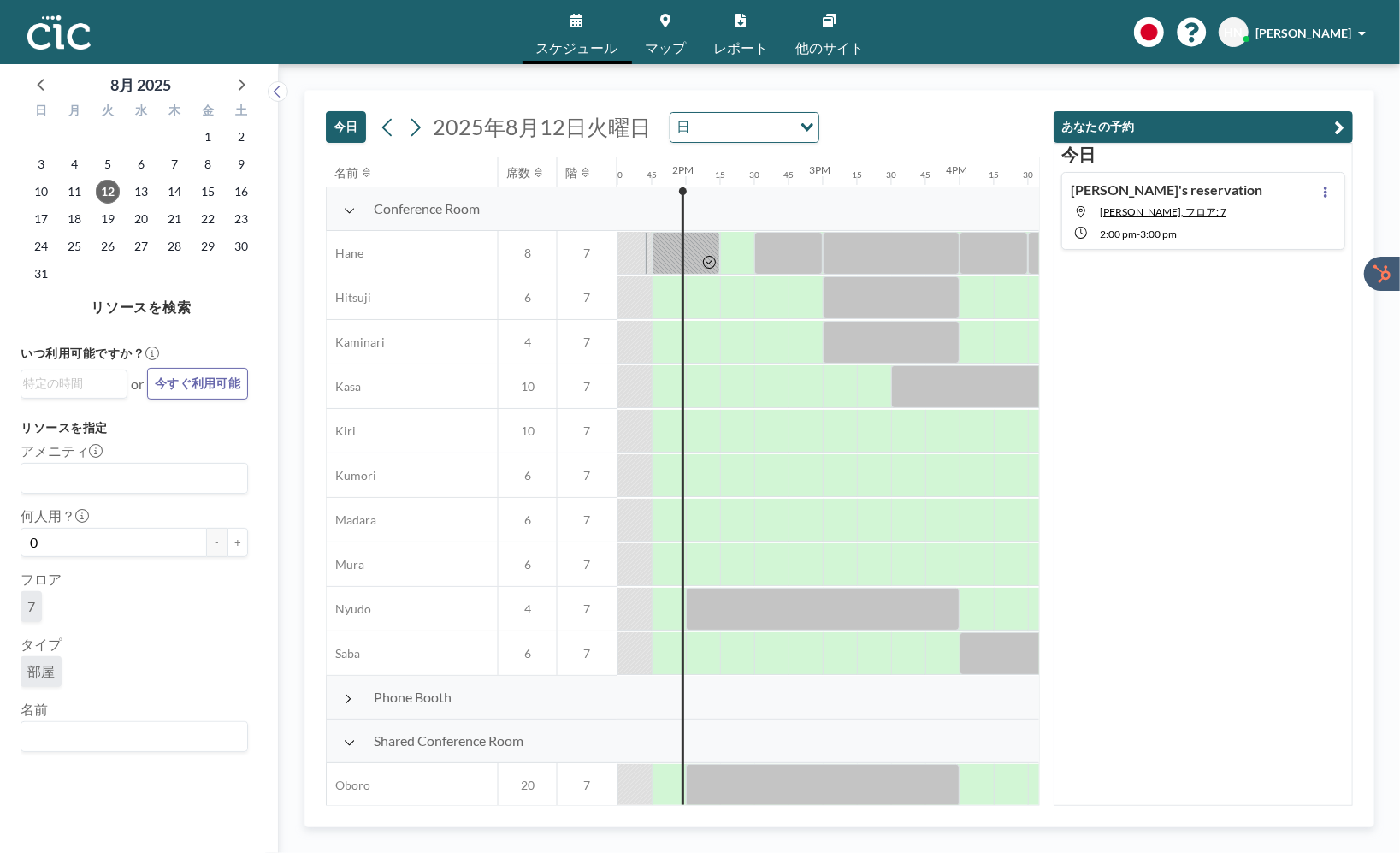
click at [305, 651] on div "今日 2025年8月12日火曜日 日 Loading... 名前 席数 階 12AM 15 30 45 1AM 15 30 45 2AM 15 30 45 3…" at bounding box center [838, 459] width 1069 height 737
click at [315, 787] on div "今日 2025年8月12日火曜日 日 Loading... 名前 席数 階 12AM 15 30 45 1AM 15 30 45 2AM 15 30 45 3…" at bounding box center [838, 459] width 1069 height 737
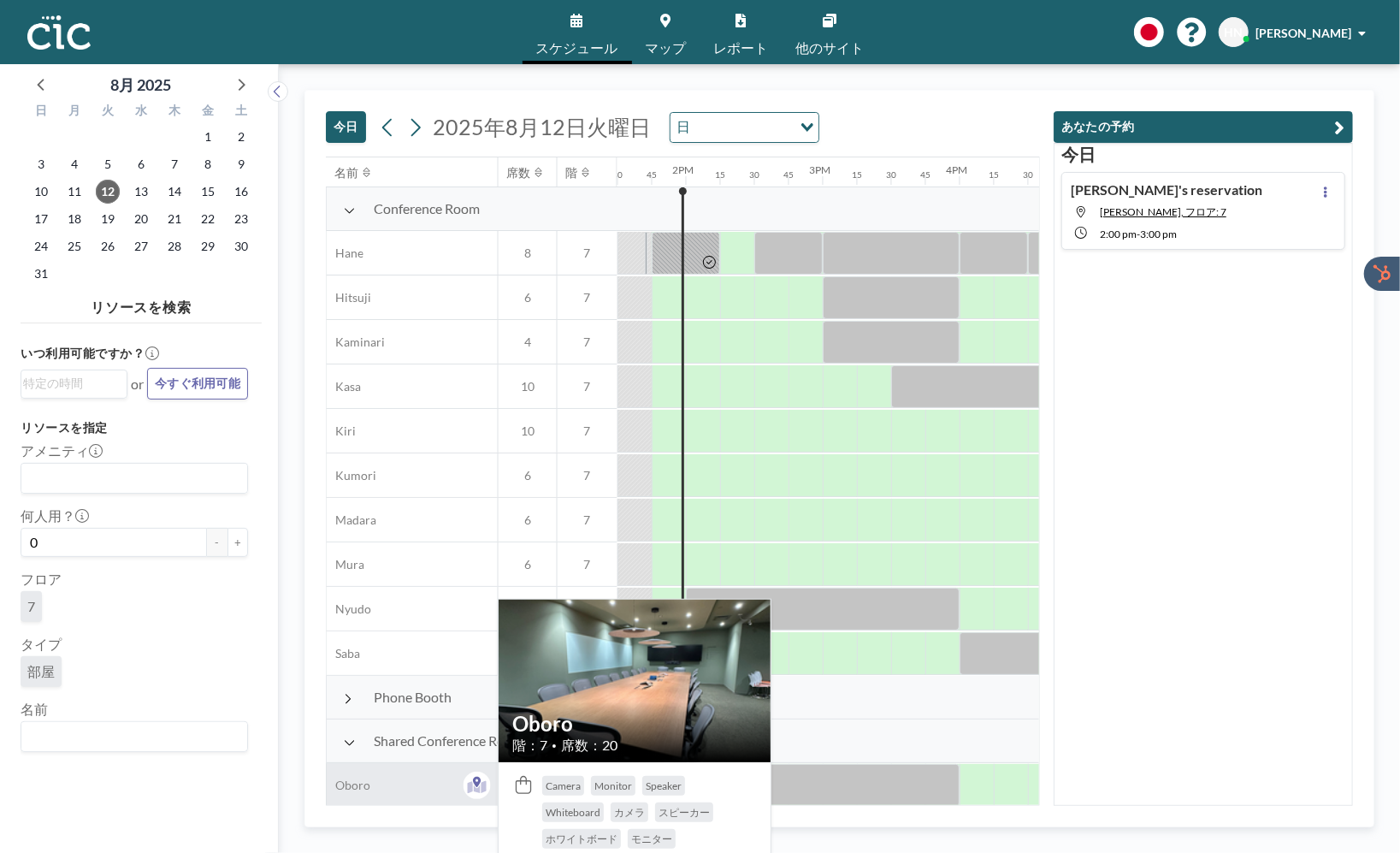
click at [436, 780] on div "Oboro" at bounding box center [412, 785] width 171 height 44
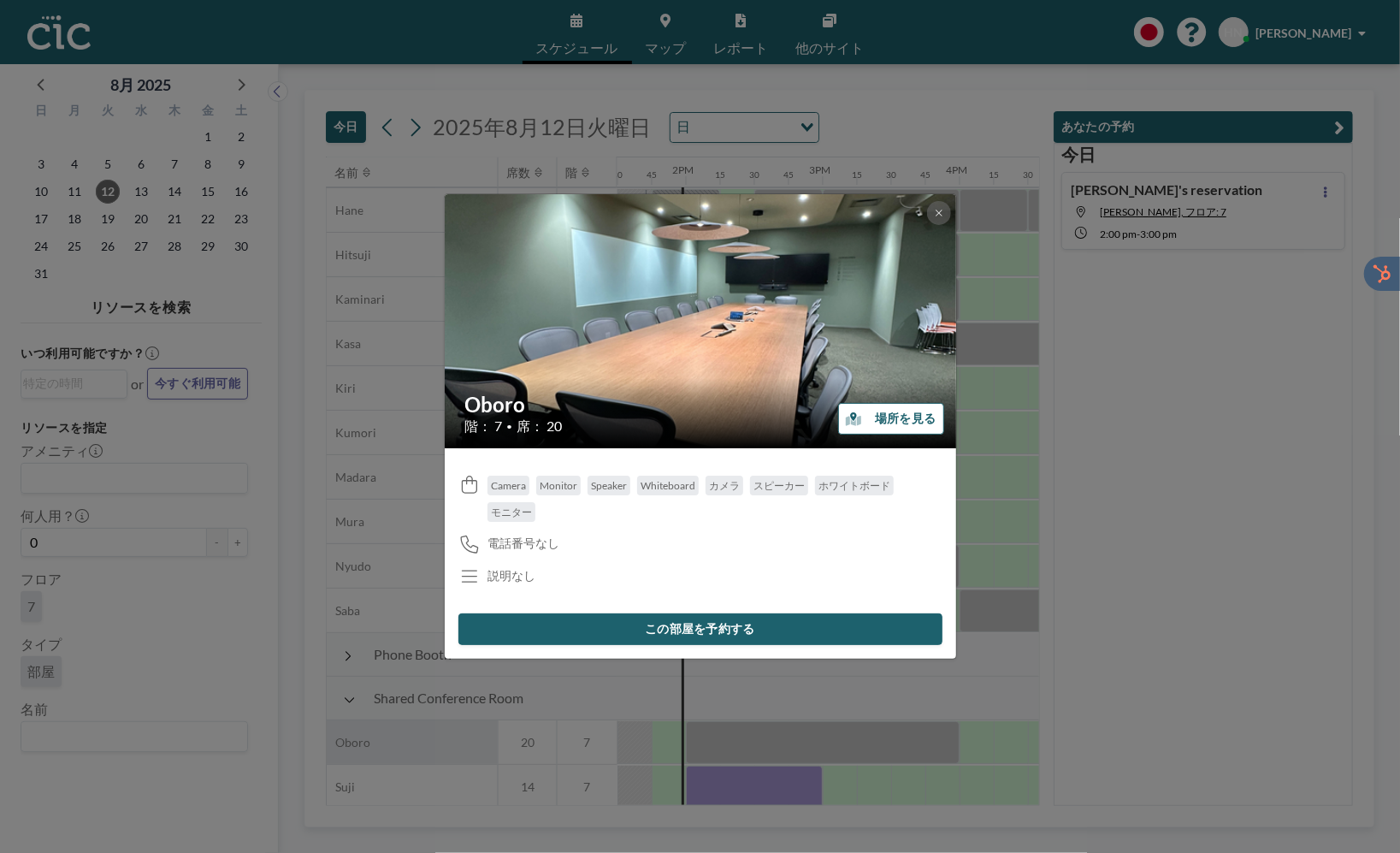
scroll to position [45, 1847]
click at [934, 216] on icon at bounding box center [939, 212] width 10 height 10
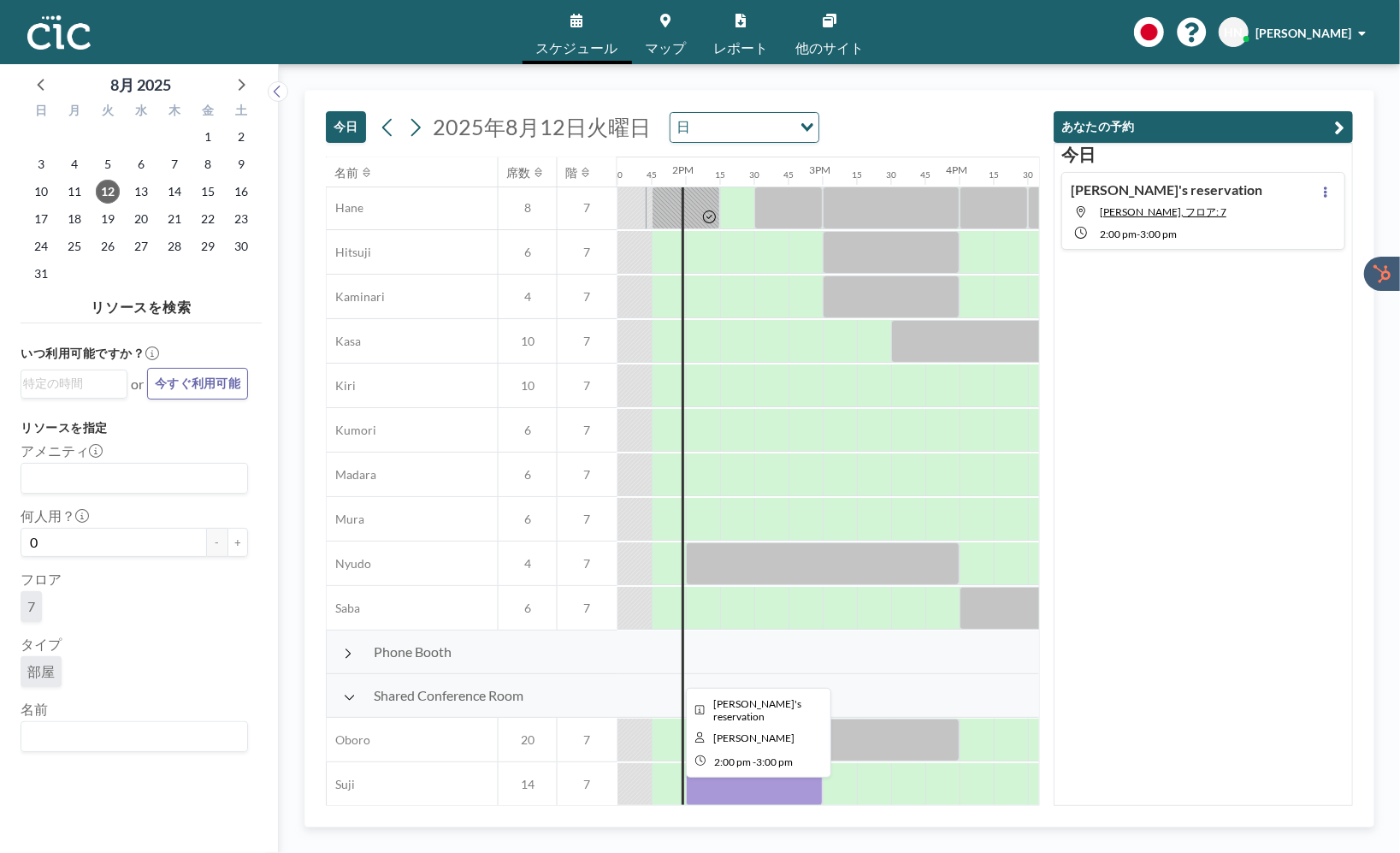
click at [799, 789] on div at bounding box center [754, 784] width 136 height 43
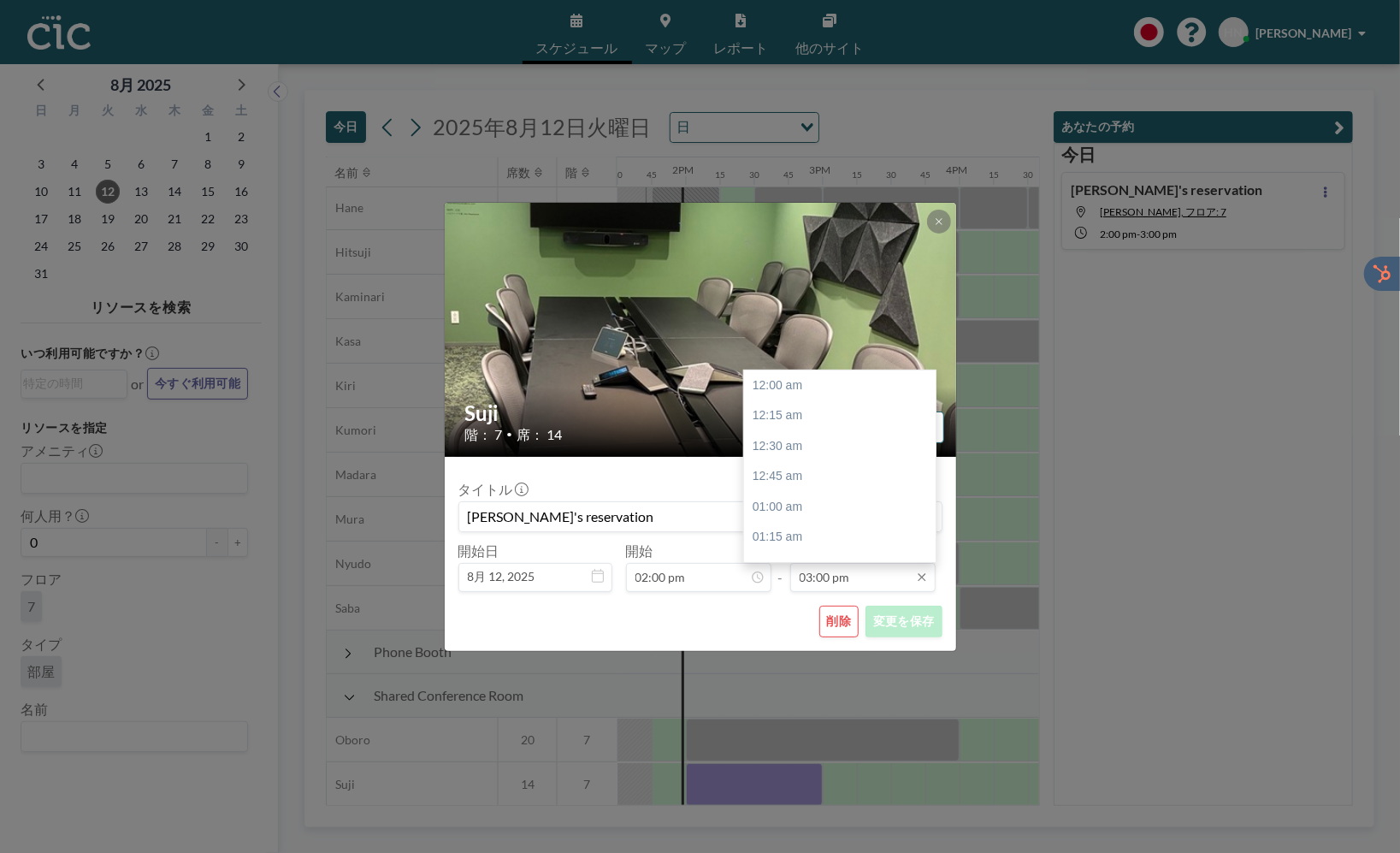
scroll to position [1827, 0]
click at [806, 584] on input "03:00 pm" at bounding box center [862, 577] width 145 height 29
click at [840, 506] on div "04:00 pm" at bounding box center [839, 507] width 191 height 31
type input "04:00 pm"
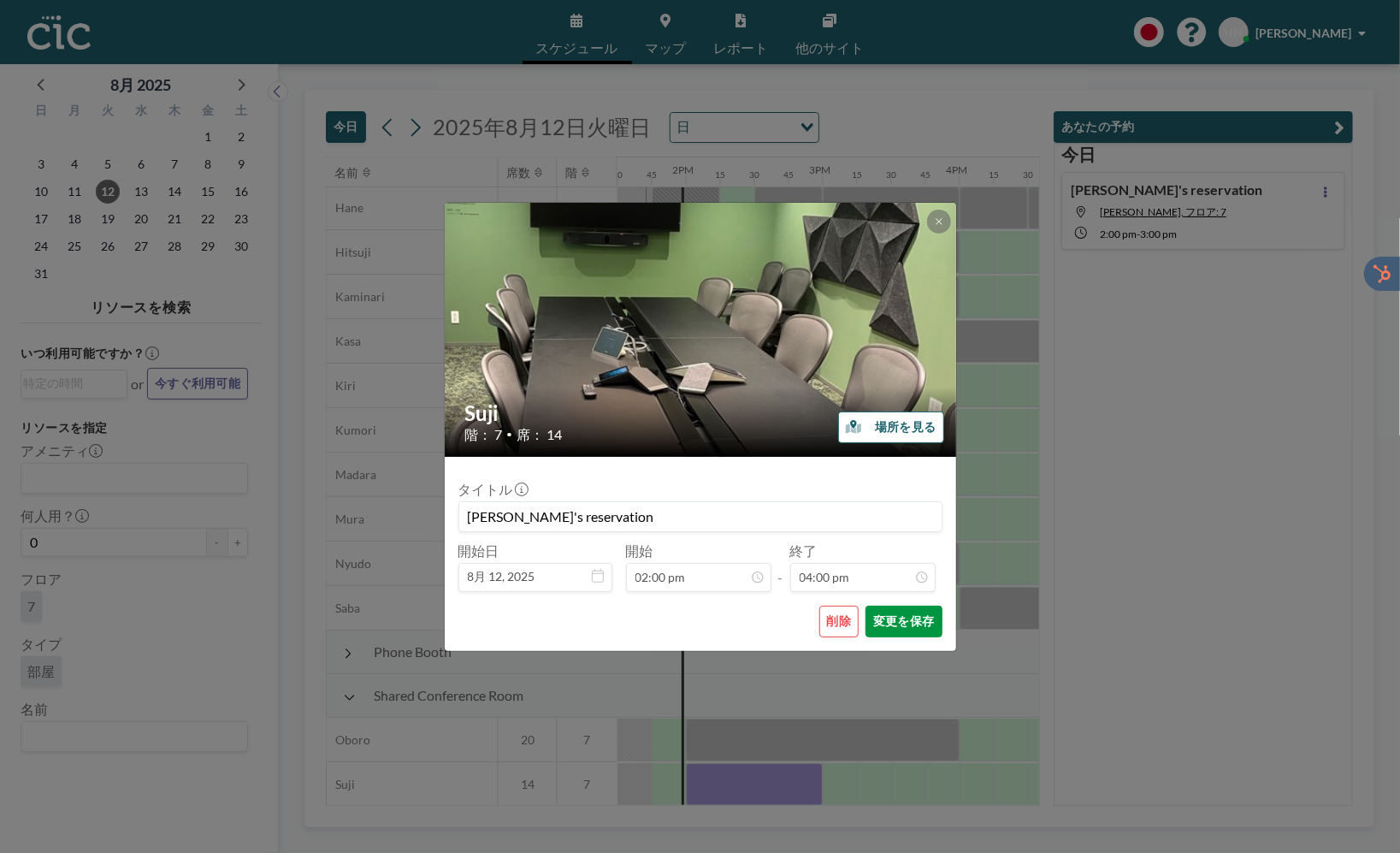
scroll to position [1950, 0]
click at [922, 619] on button "変更を保存" at bounding box center [904, 621] width 76 height 31
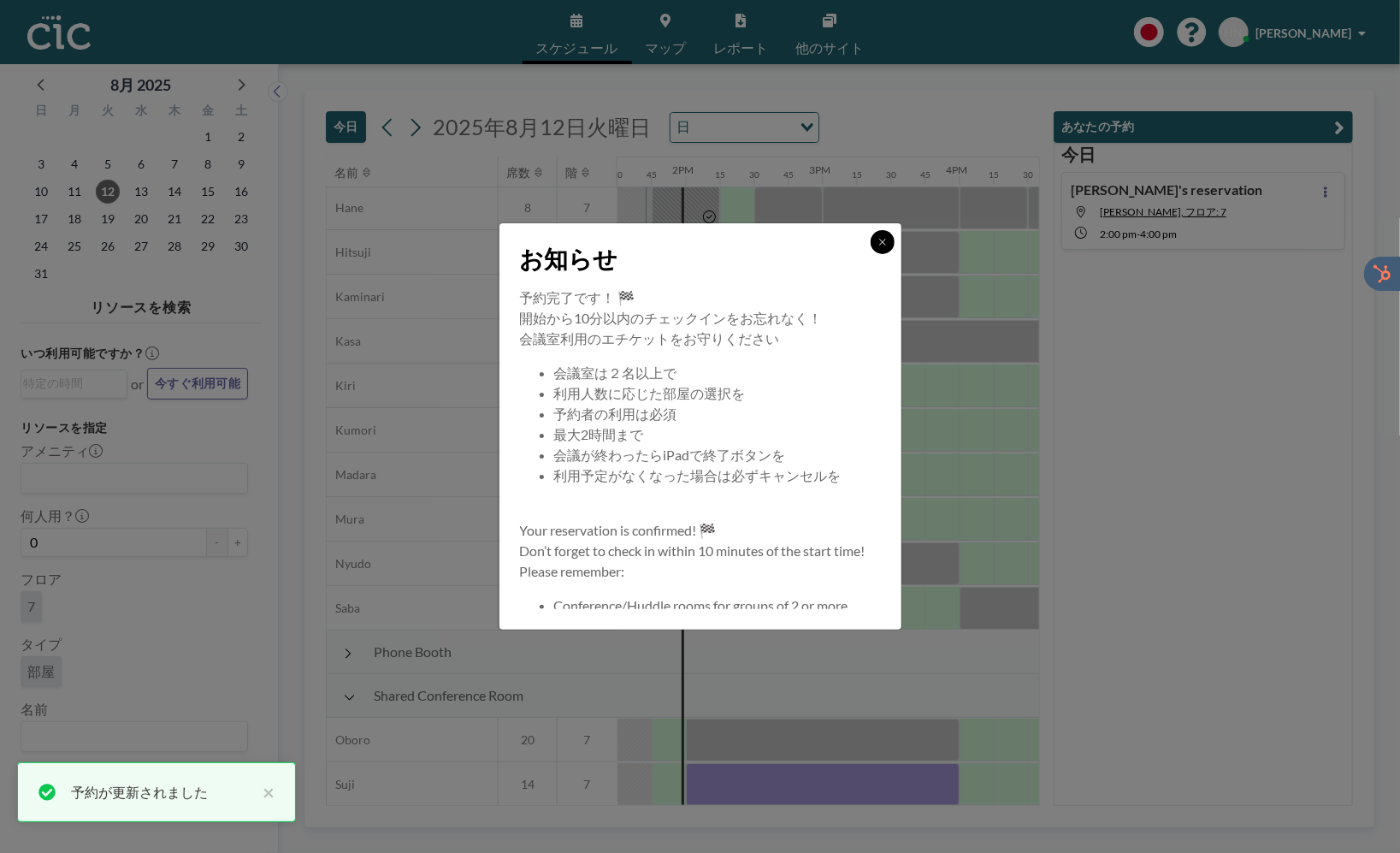
click at [879, 238] on icon at bounding box center [882, 242] width 10 height 10
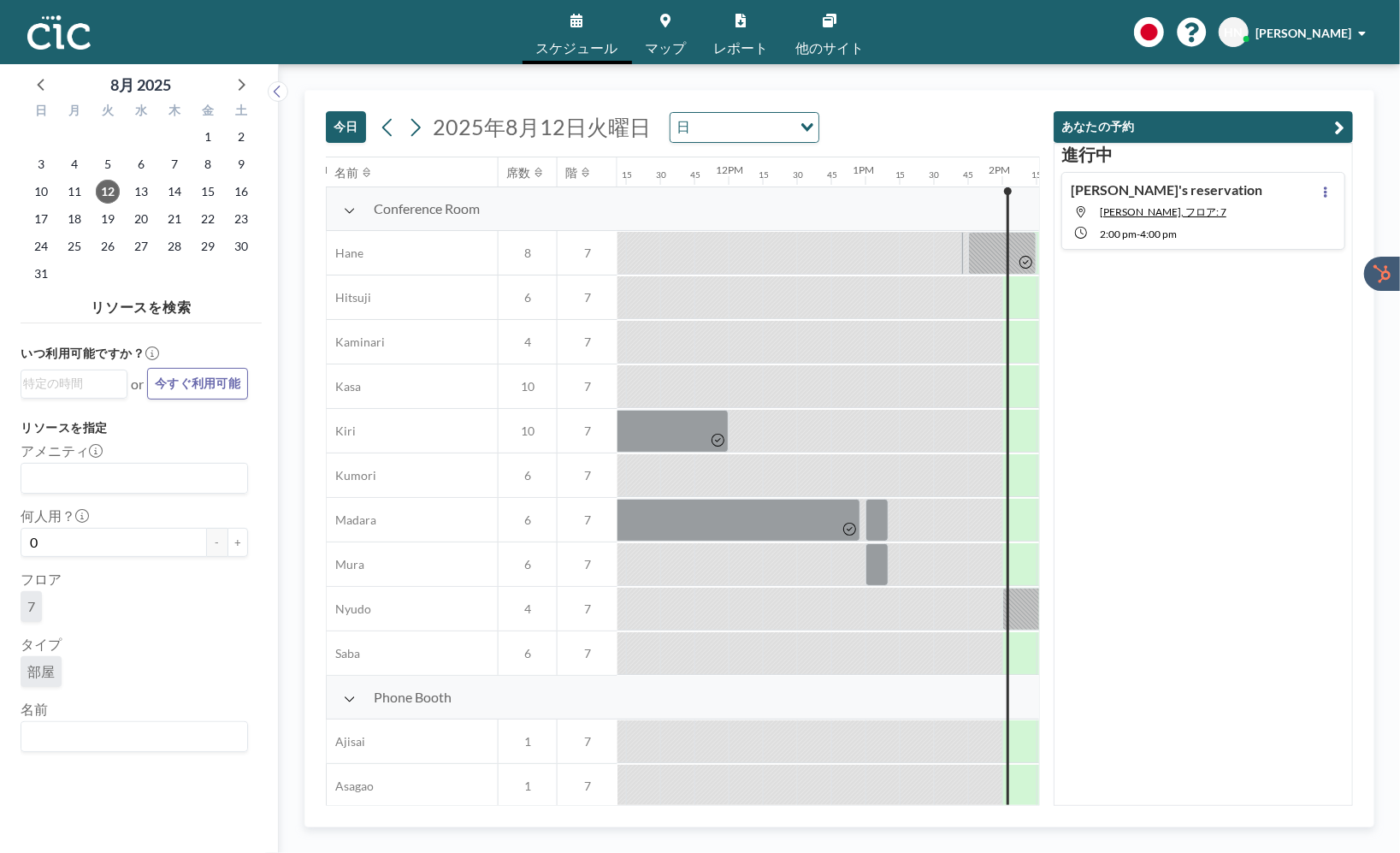
scroll to position [0, 1847]
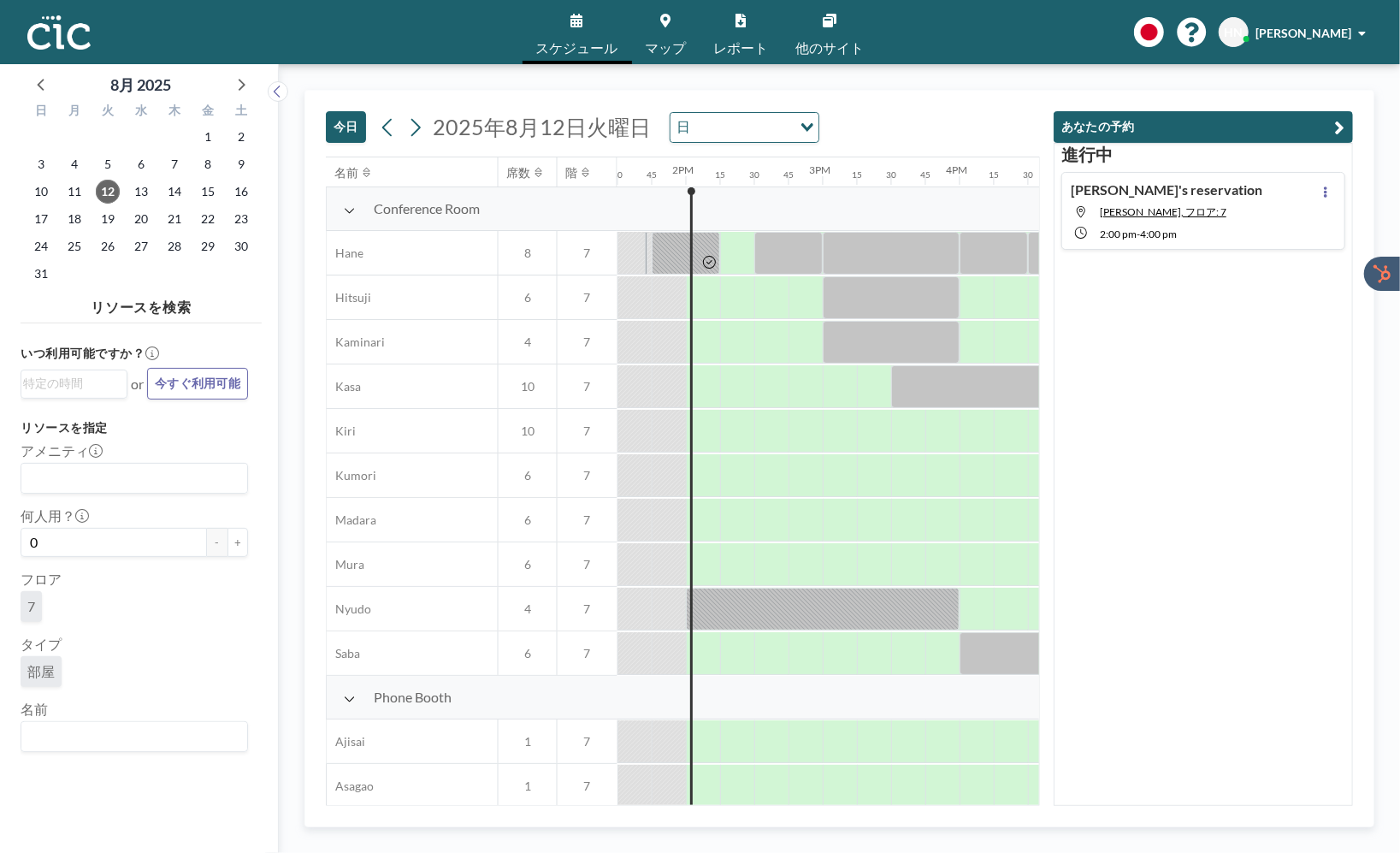
click at [1250, 597] on div "進行中 Hazuki's reservation Suji, フロア: 7 2:00 PM - 4:00 PM" at bounding box center [1203, 475] width 299 height 663
click at [135, 739] on input "Search for option" at bounding box center [130, 736] width 215 height 22
click at [93, 706] on li "Usu" at bounding box center [134, 706] width 224 height 25
type input "Usu"
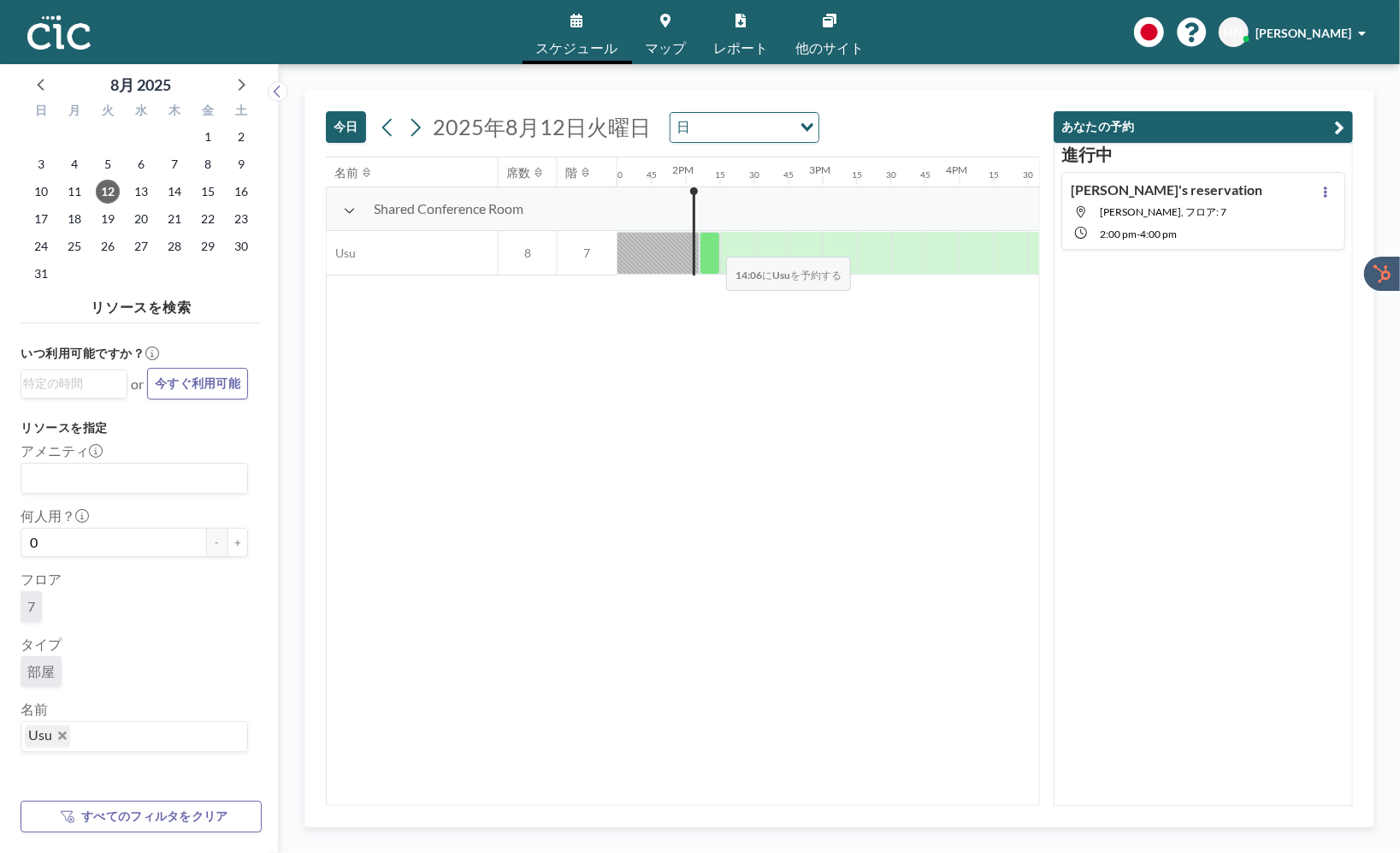
click at [713, 245] on div at bounding box center [710, 253] width 21 height 43
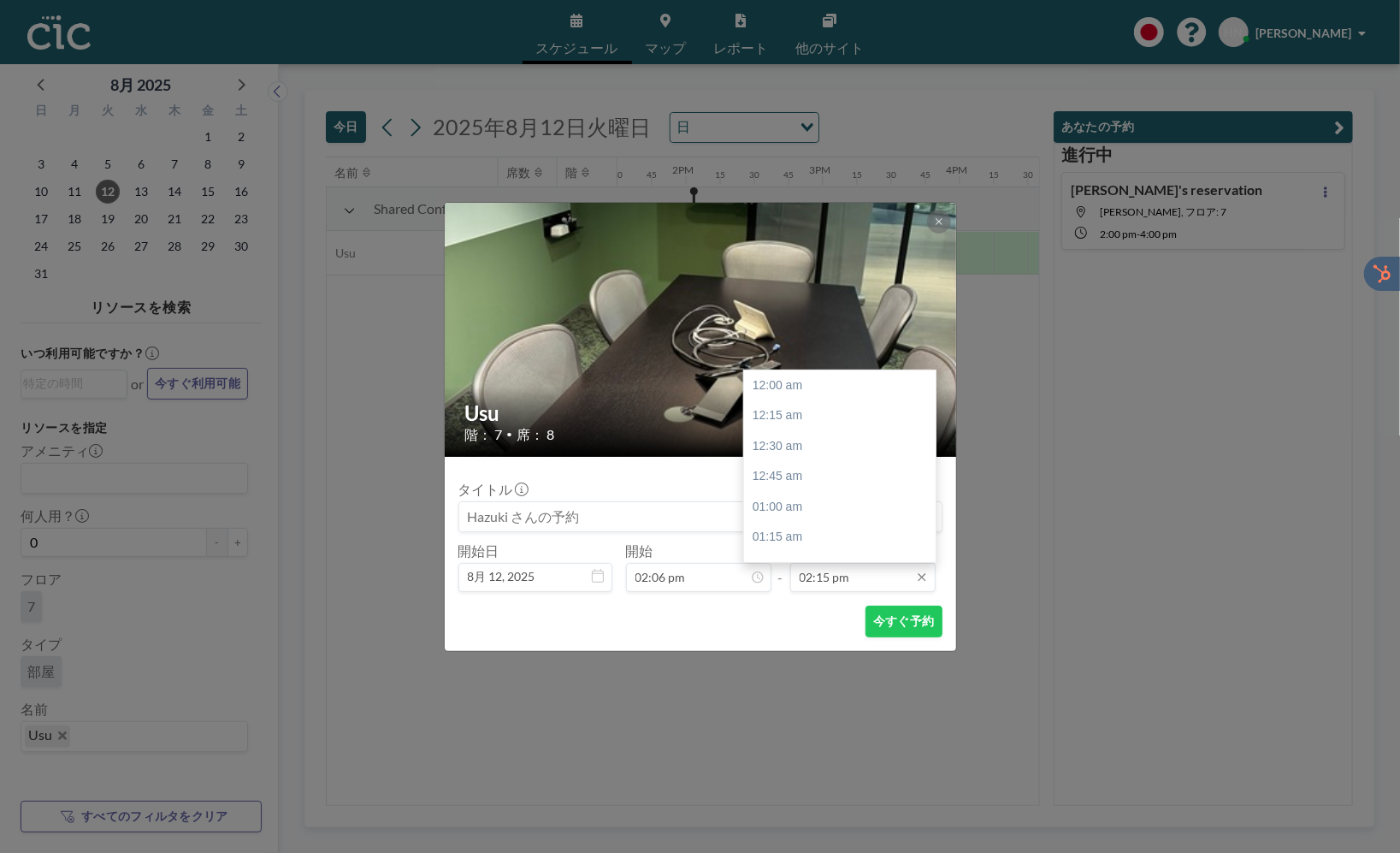
scroll to position [1736, 0]
click at [848, 530] on div "03:30 pm" at bounding box center [839, 537] width 191 height 31
click at [831, 575] on input "03:30 pm" at bounding box center [862, 577] width 145 height 29
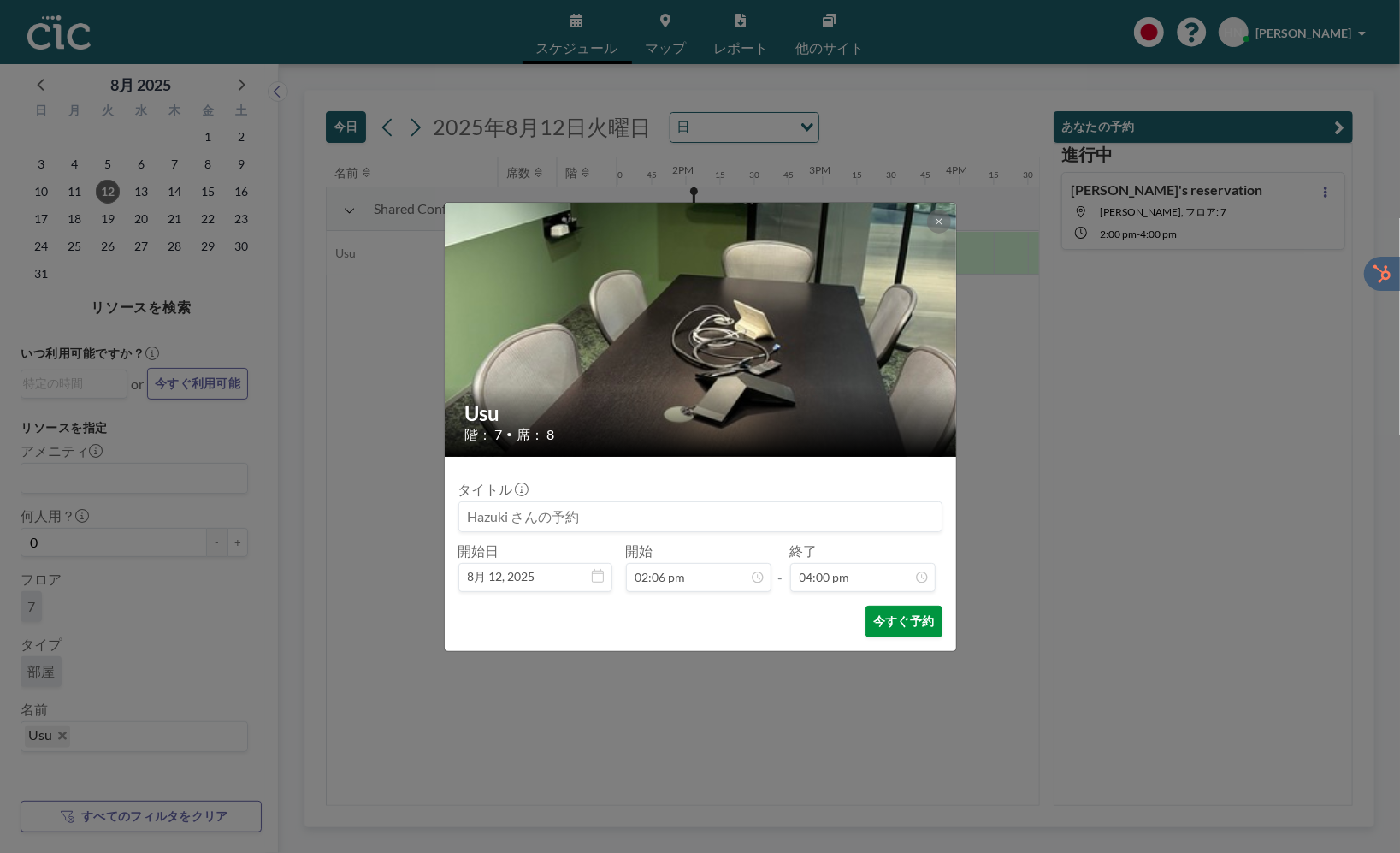
type input "04:00 pm"
click at [906, 636] on button "今すぐ予約" at bounding box center [904, 621] width 76 height 31
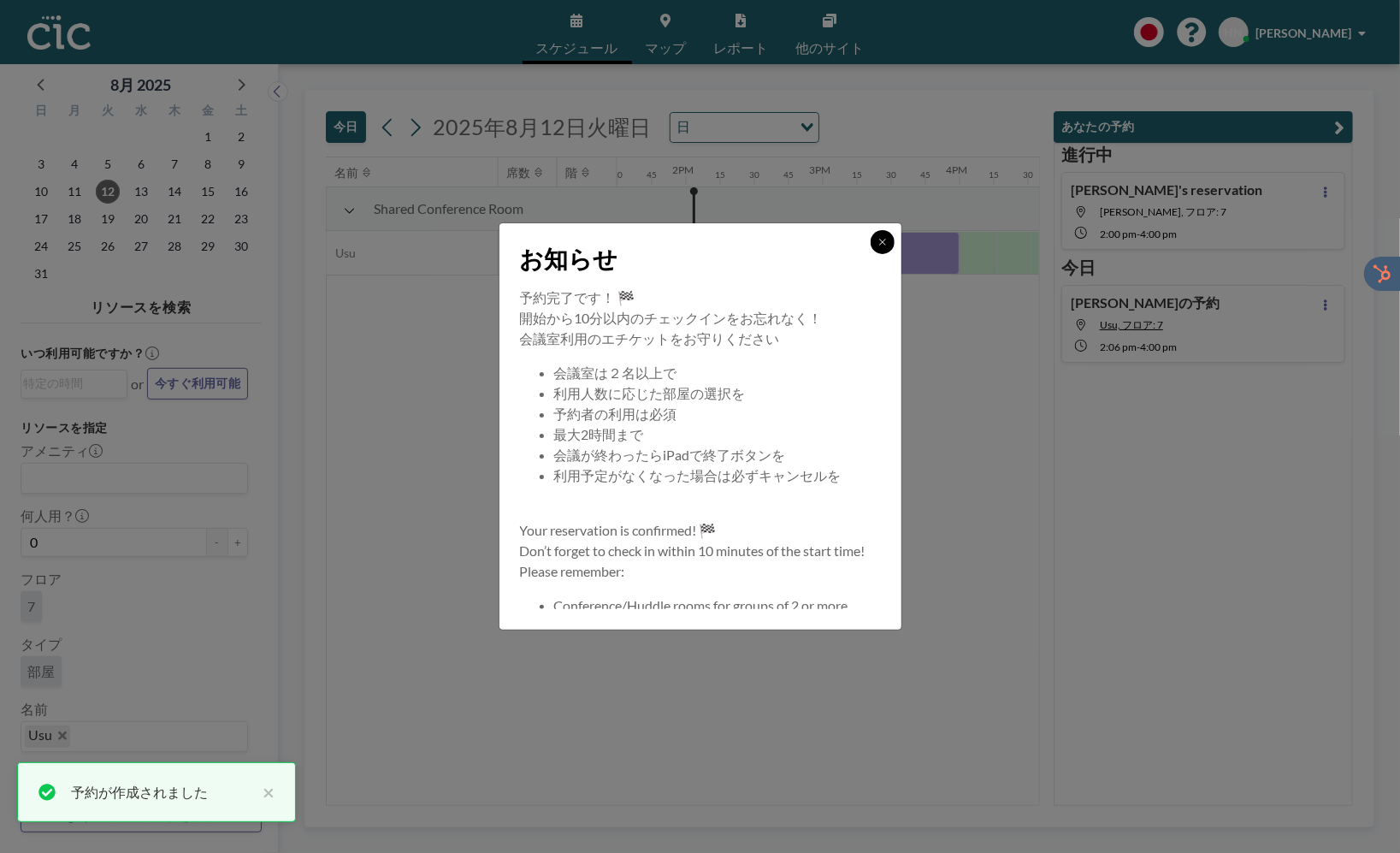
click at [890, 242] on button at bounding box center [882, 242] width 24 height 24
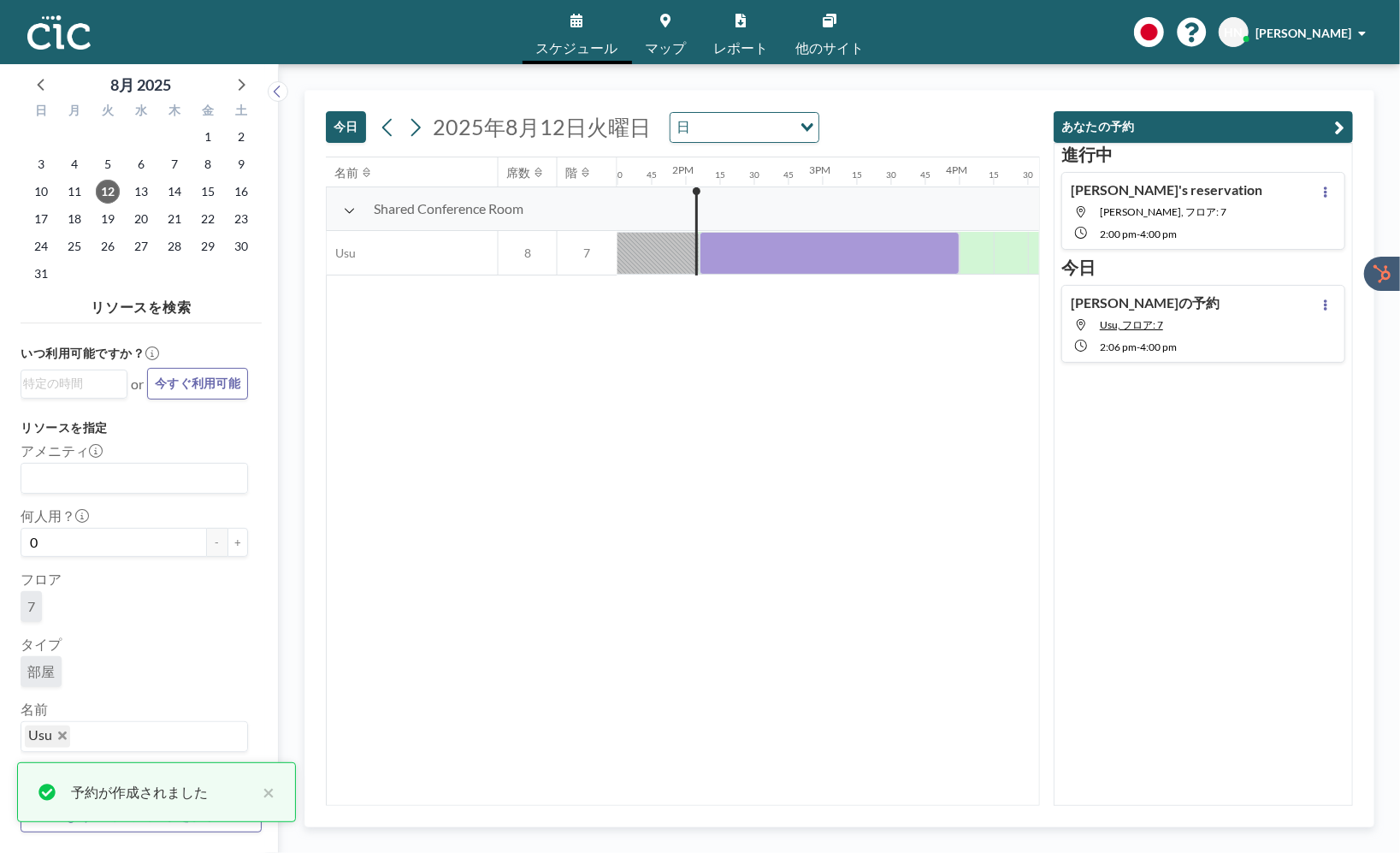
click at [1210, 441] on div "進行中 Hazuki's reservation Suji, フロア: 7 2:00 PM - 4:00 PM 今日 Hazuki さんの予約 Usu, フロ…" at bounding box center [1203, 475] width 299 height 663
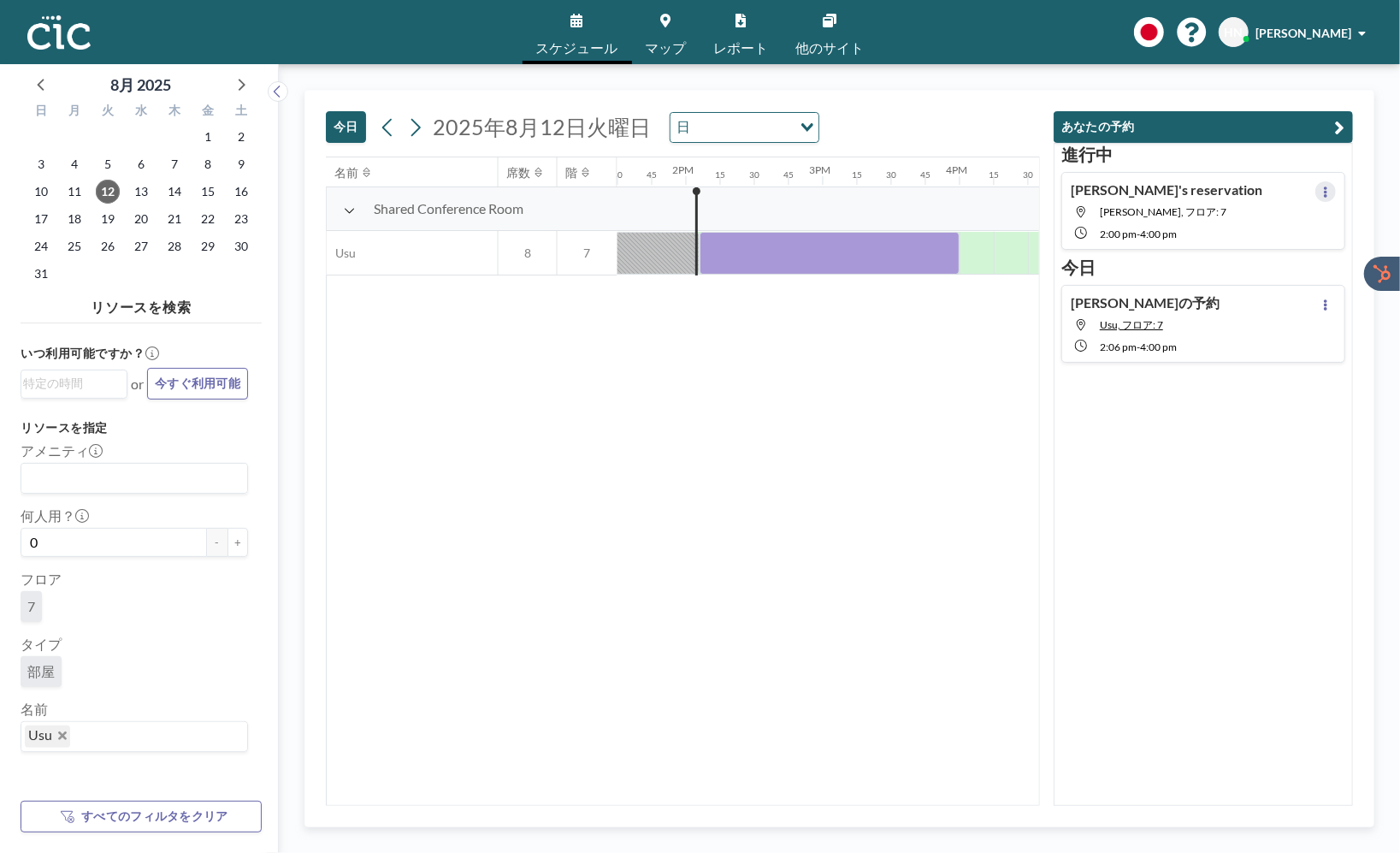
click at [1325, 193] on icon at bounding box center [1325, 192] width 7 height 11
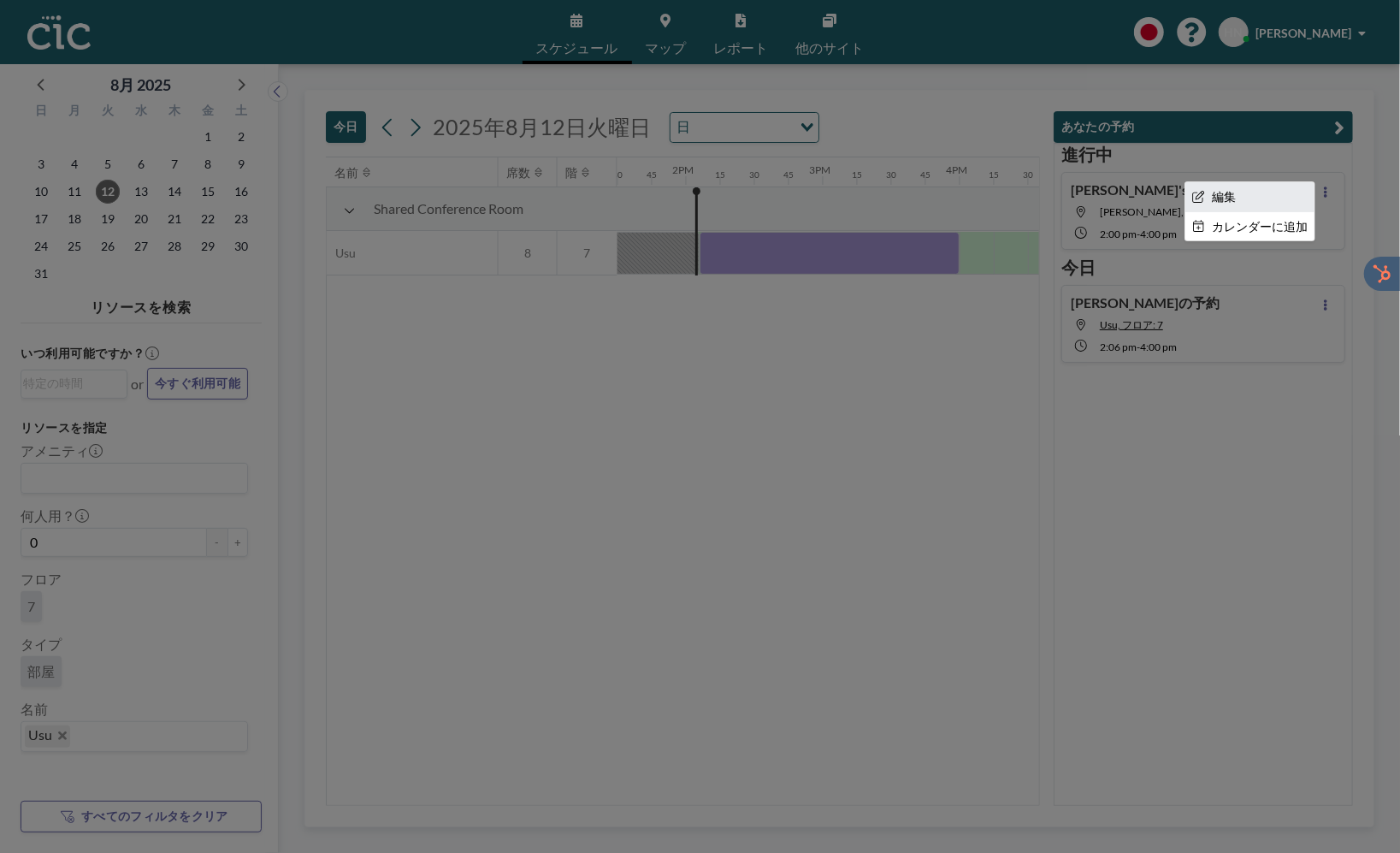
click at [1249, 199] on li "編集" at bounding box center [1249, 196] width 129 height 29
click at [797, 258] on div at bounding box center [700, 426] width 1400 height 853
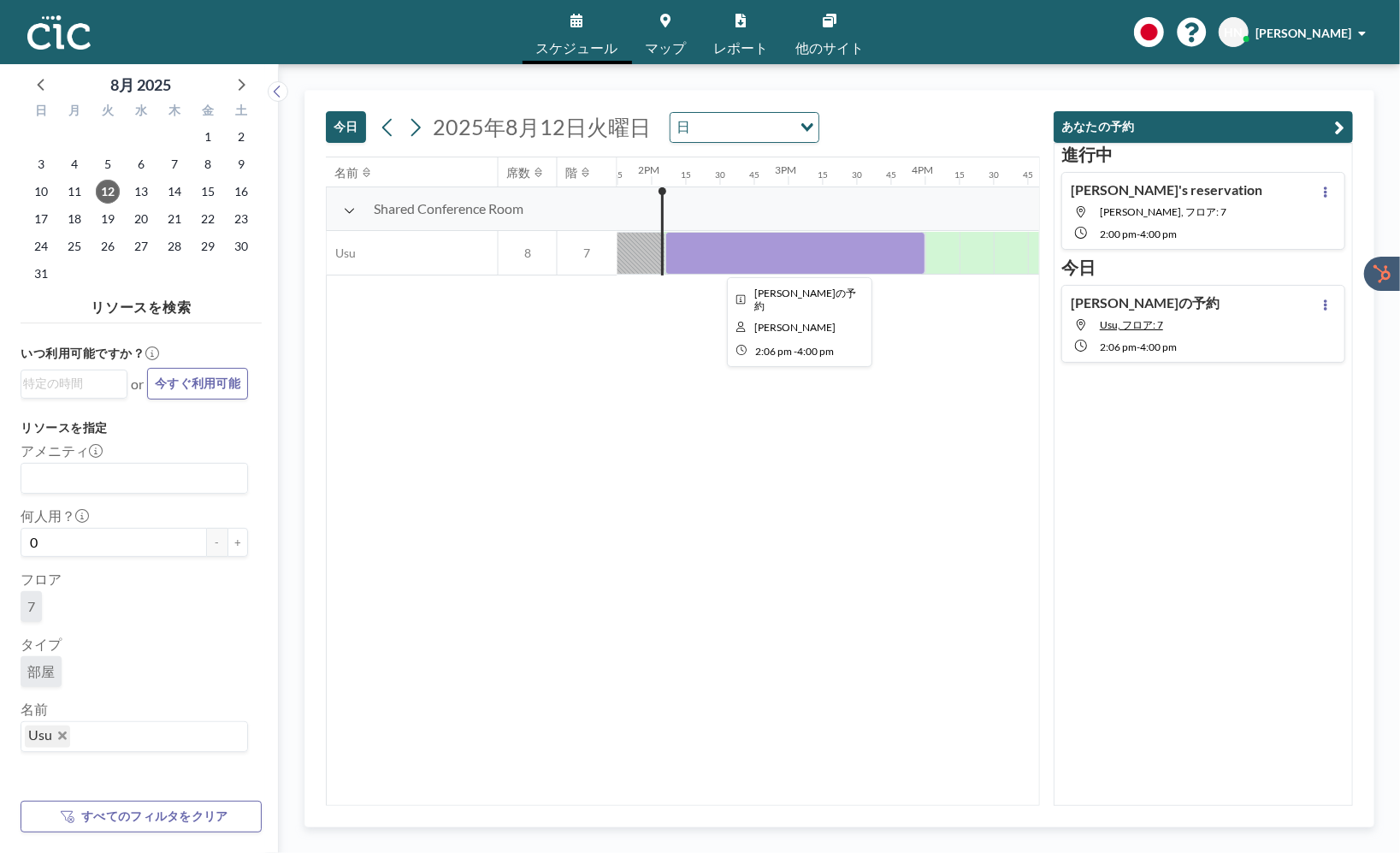
click at [797, 258] on div at bounding box center [795, 253] width 260 height 43
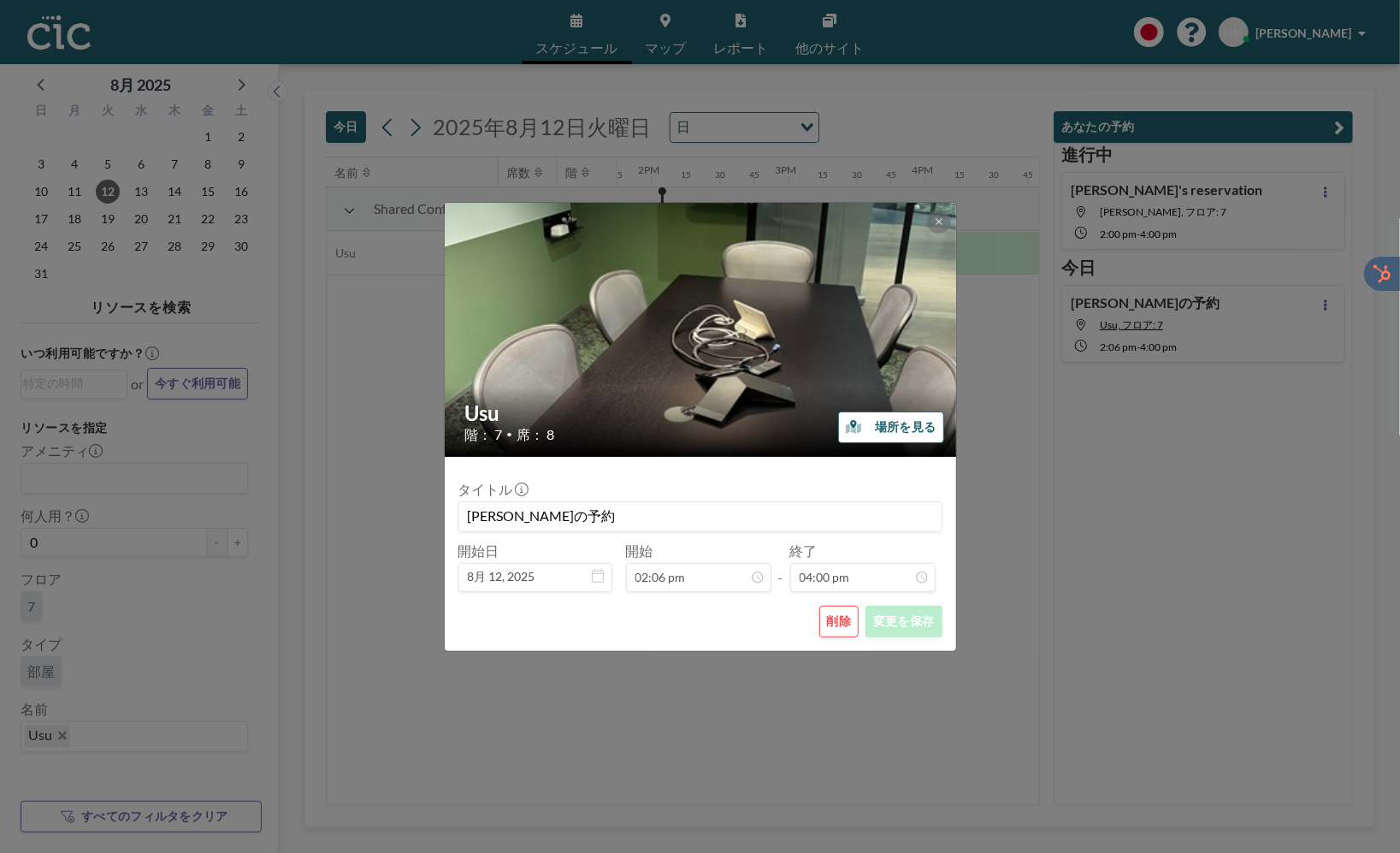
click at [797, 258] on img at bounding box center [701, 329] width 513 height 684
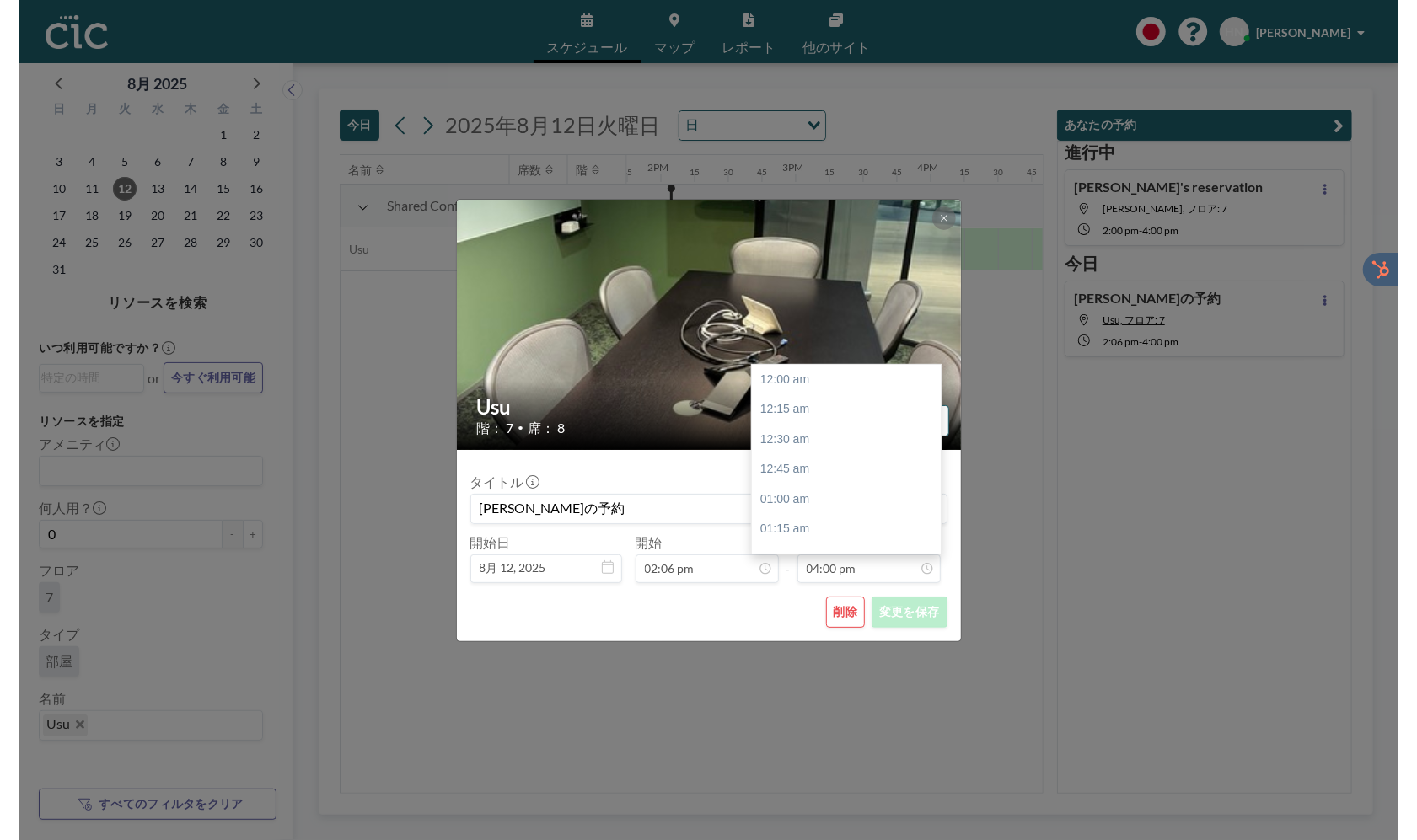
scroll to position [1920, 0]
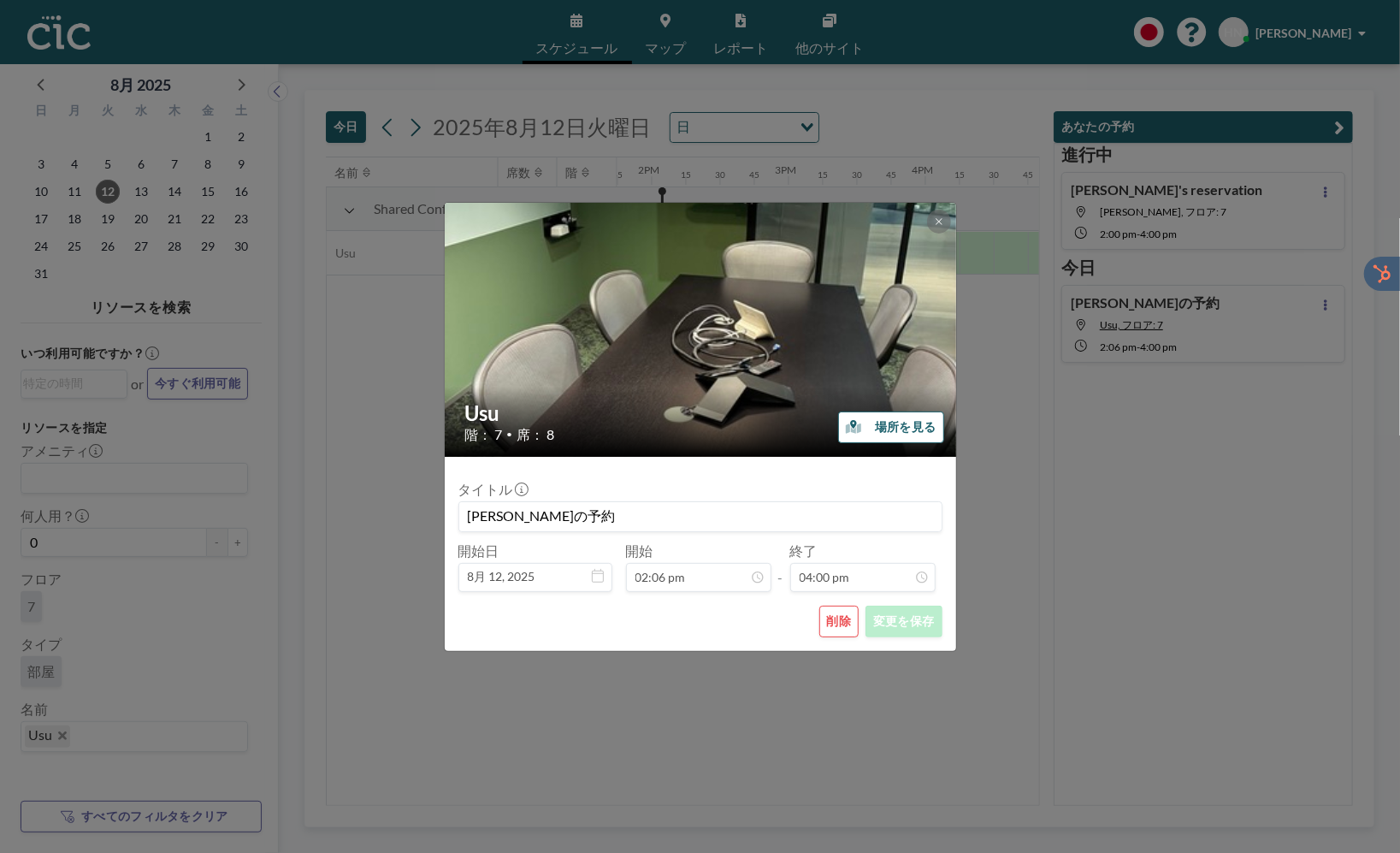
click at [843, 626] on button "削除" at bounding box center [839, 621] width 40 height 31
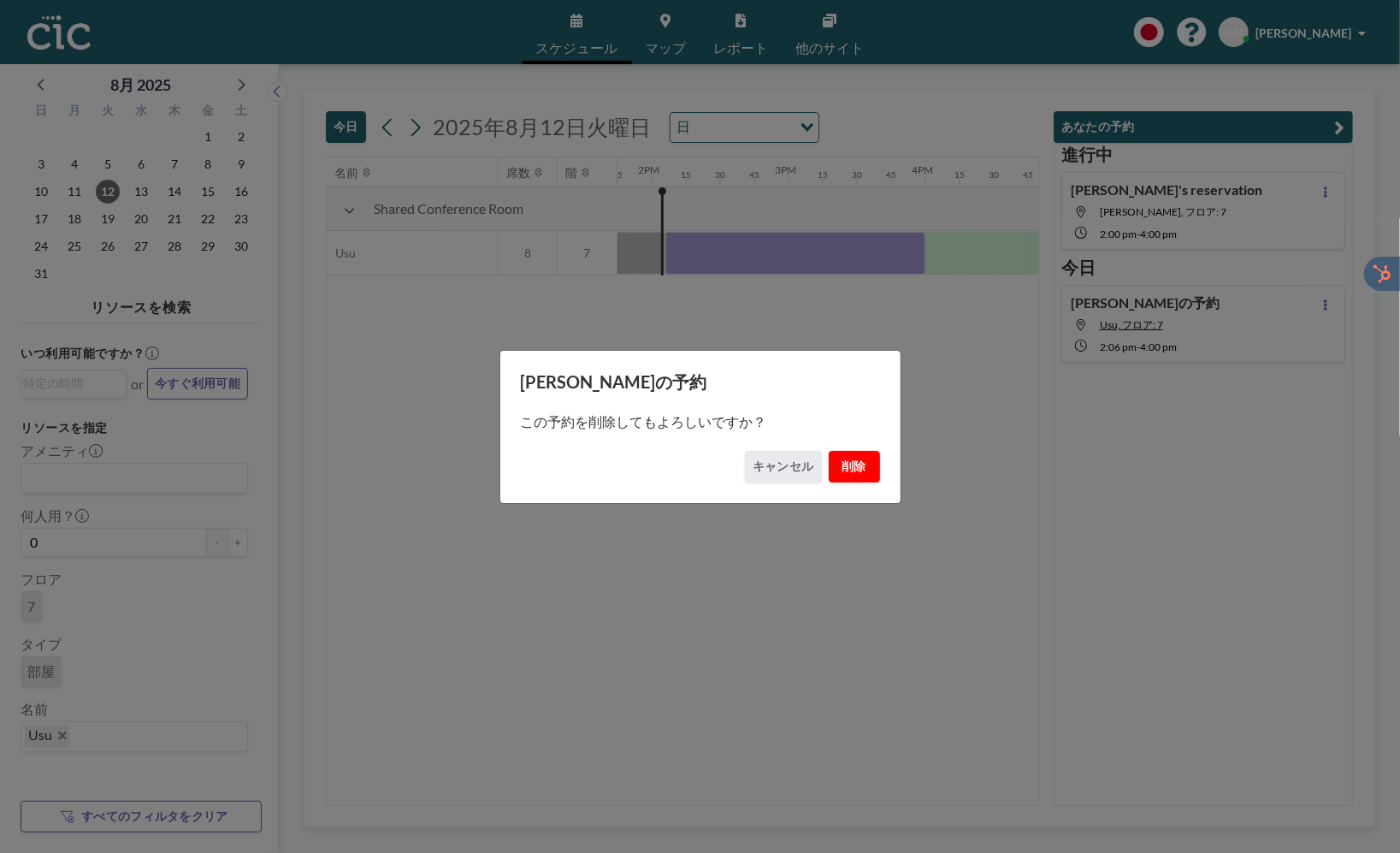
click at [857, 469] on button "削除" at bounding box center [854, 466] width 51 height 31
